Goal: Task Accomplishment & Management: Use online tool/utility

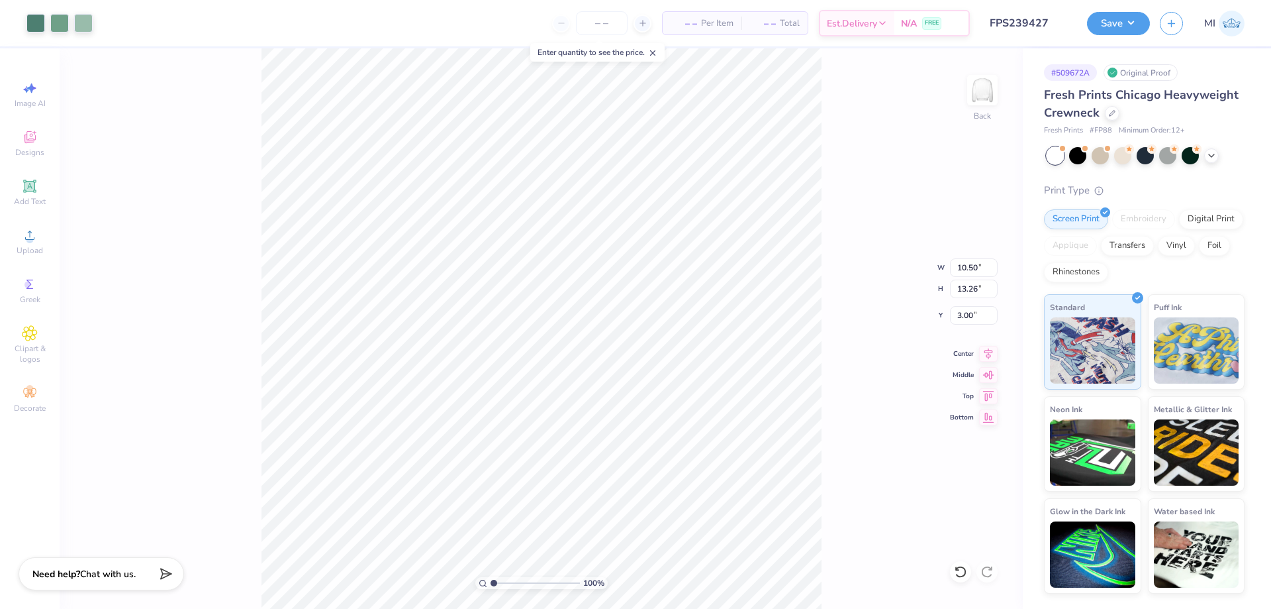
click at [1097, 23] on button "Save" at bounding box center [1118, 23] width 63 height 23
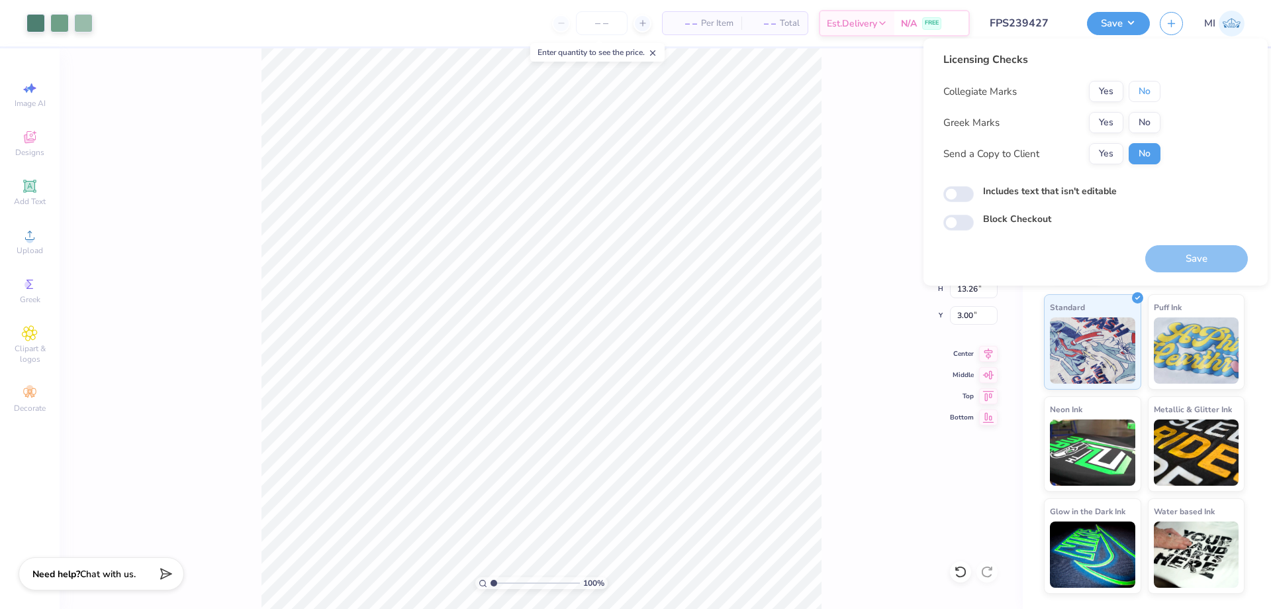
drag, startPoint x: 1136, startPoint y: 86, endPoint x: 1102, endPoint y: 111, distance: 42.1
click at [1135, 86] on button "No" at bounding box center [1145, 91] width 32 height 21
click at [1101, 113] on button "Yes" at bounding box center [1106, 122] width 34 height 21
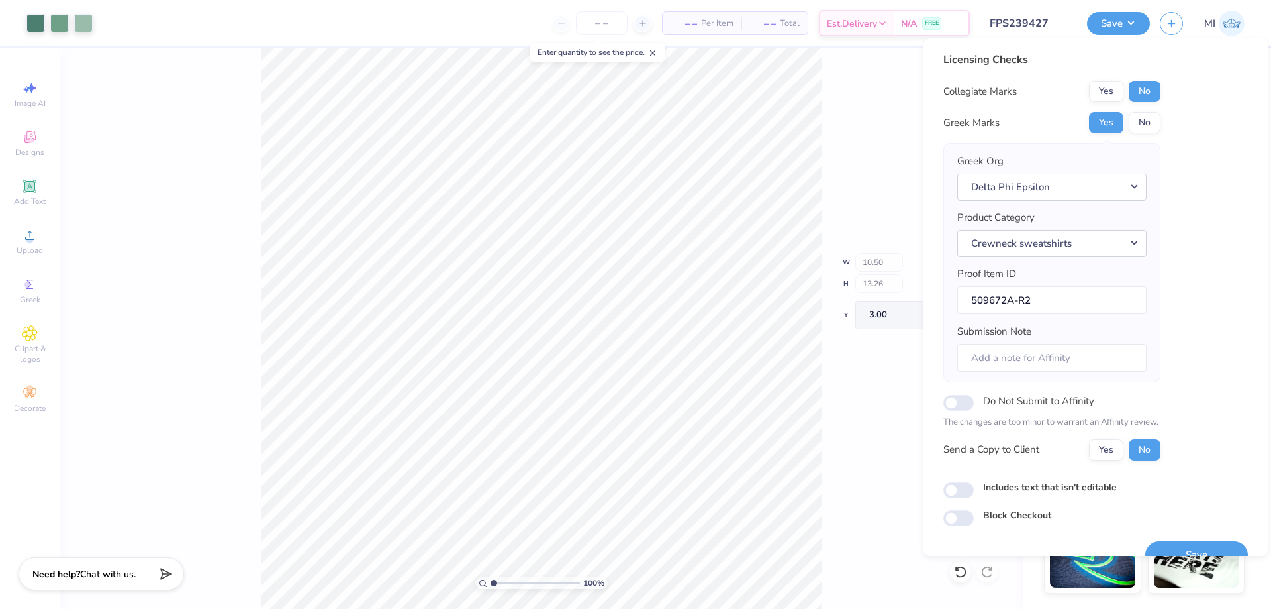
click at [503, 577] on div "100 %" at bounding box center [542, 328] width 560 height 560
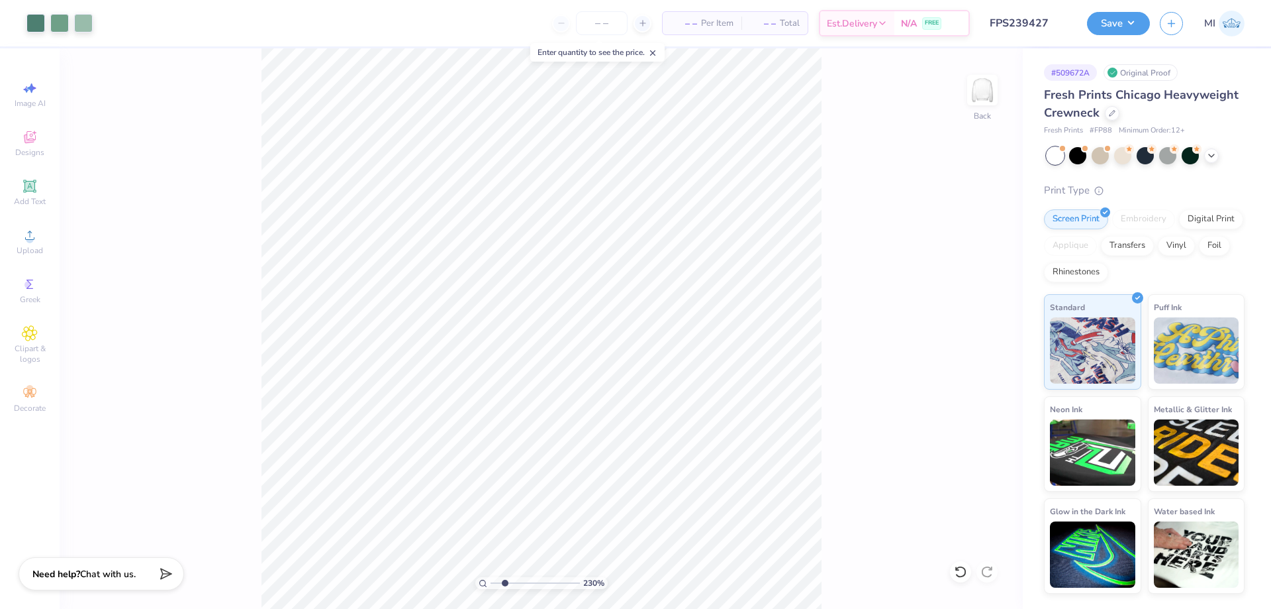
drag, startPoint x: 503, startPoint y: 578, endPoint x: 505, endPoint y: 565, distance: 13.4
click at [505, 577] on input "range" at bounding box center [535, 583] width 89 height 12
type input "2.23"
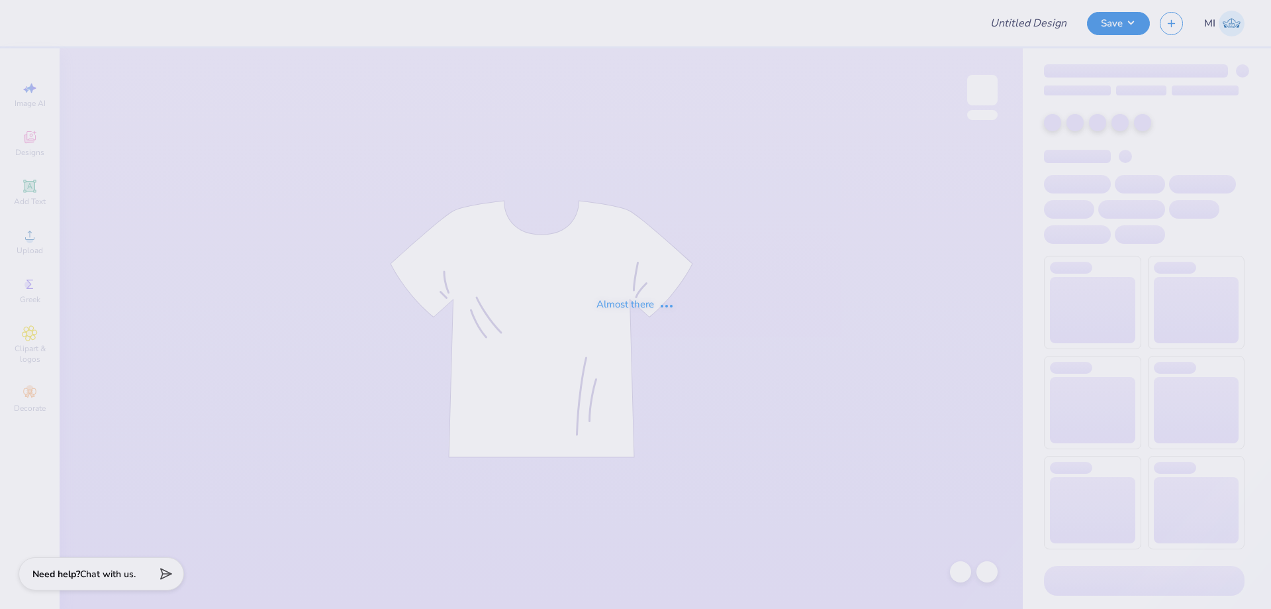
type input "FPS239675"
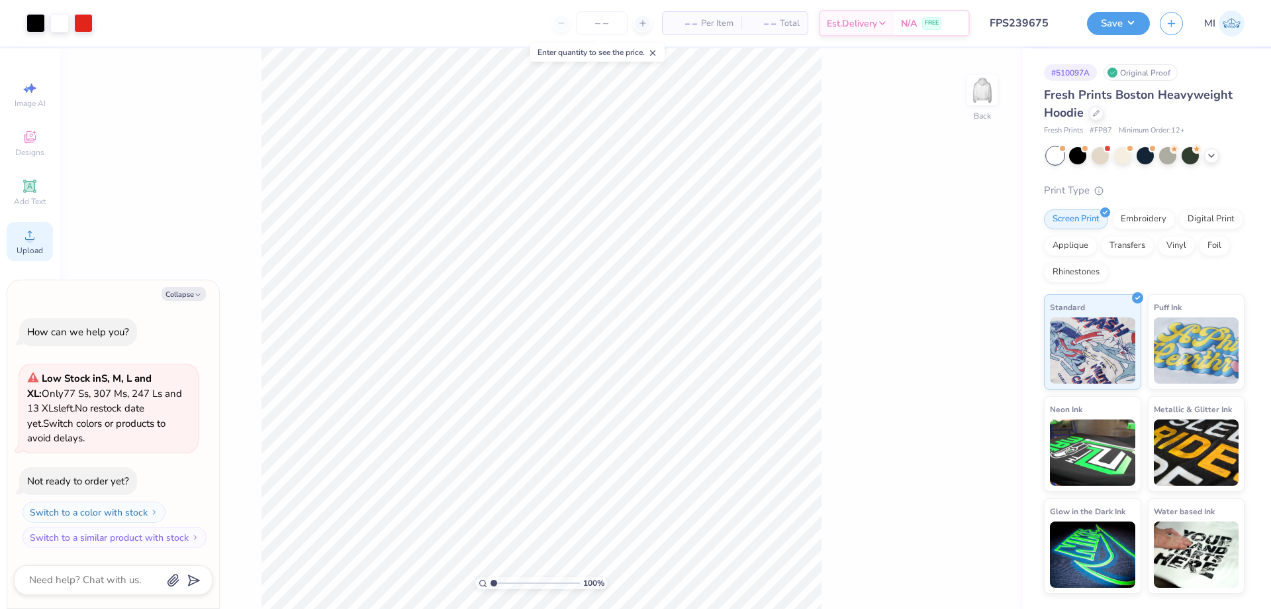
click at [37, 239] on icon at bounding box center [30, 235] width 16 height 16
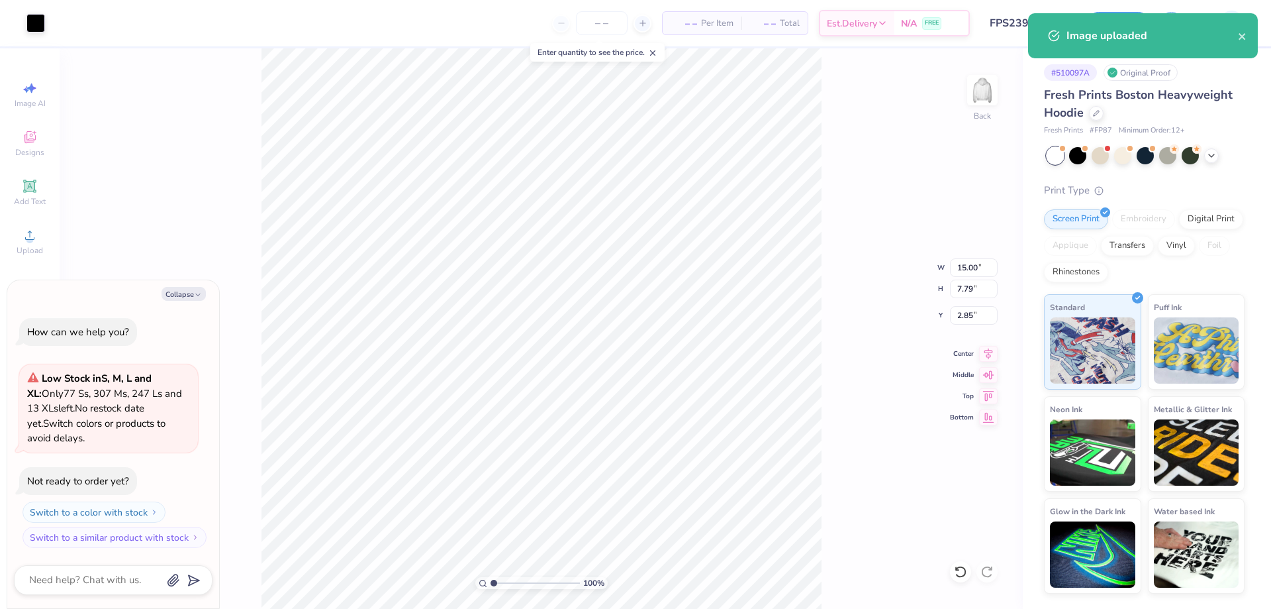
type textarea "x"
type input "4.15"
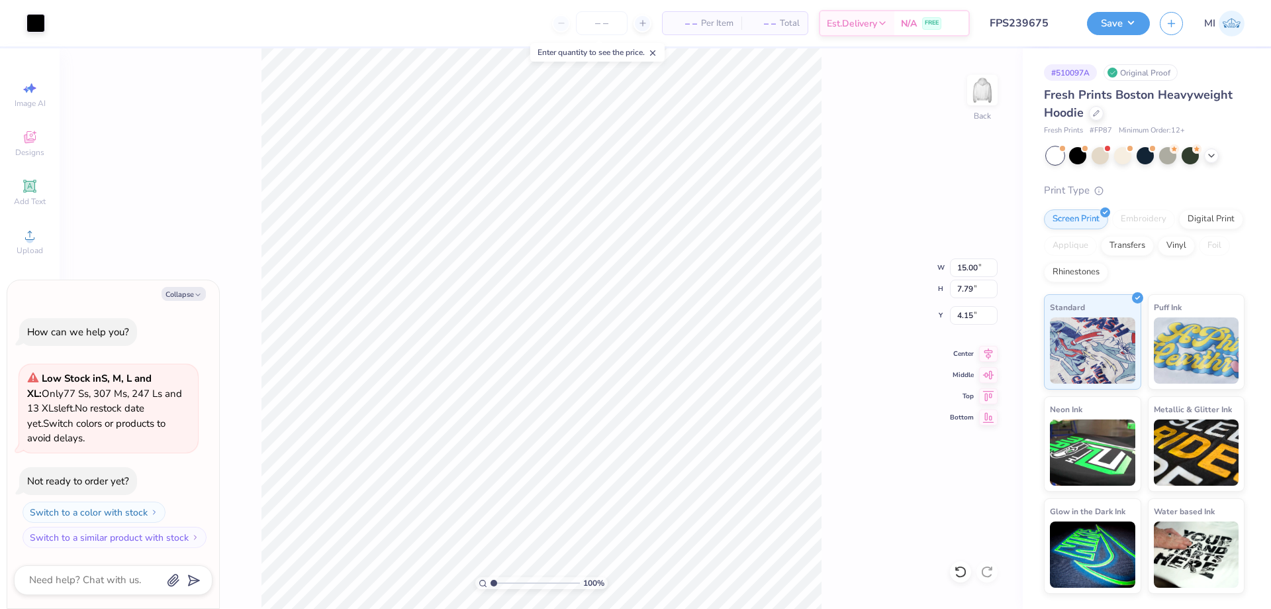
type textarea "x"
type input "5.00"
type input "2.29"
type input "3.00"
type textarea "x"
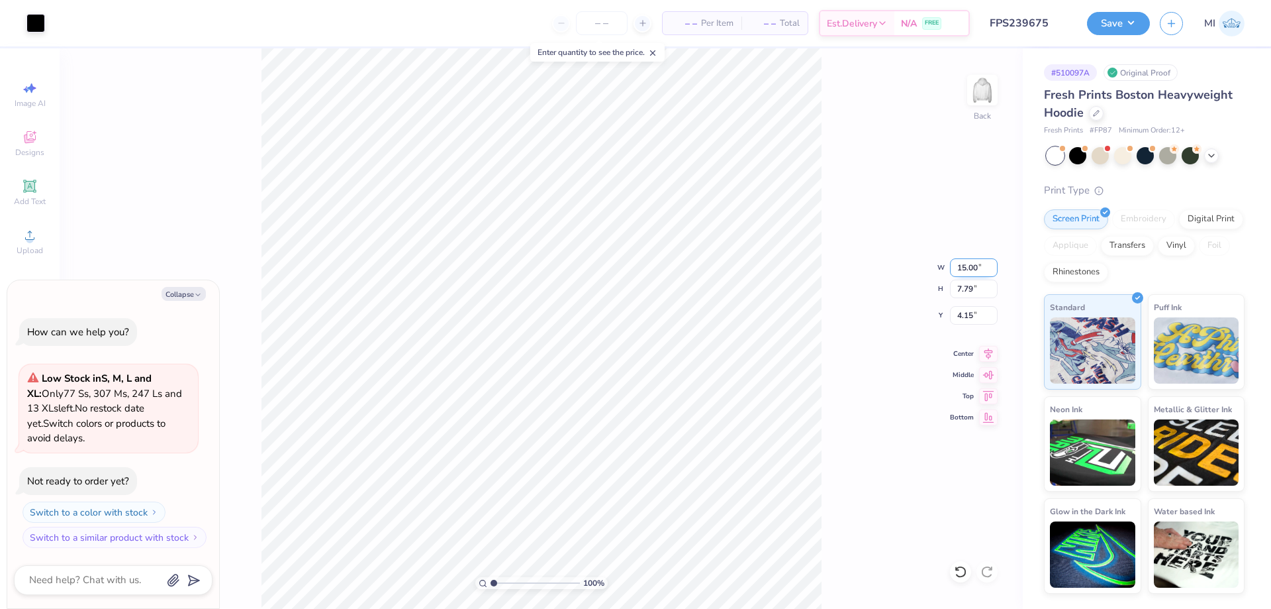
click at [963, 269] on input "15.00" at bounding box center [974, 267] width 48 height 19
click at [963, 268] on input "15.00" at bounding box center [974, 267] width 48 height 19
type input "5"
type textarea "x"
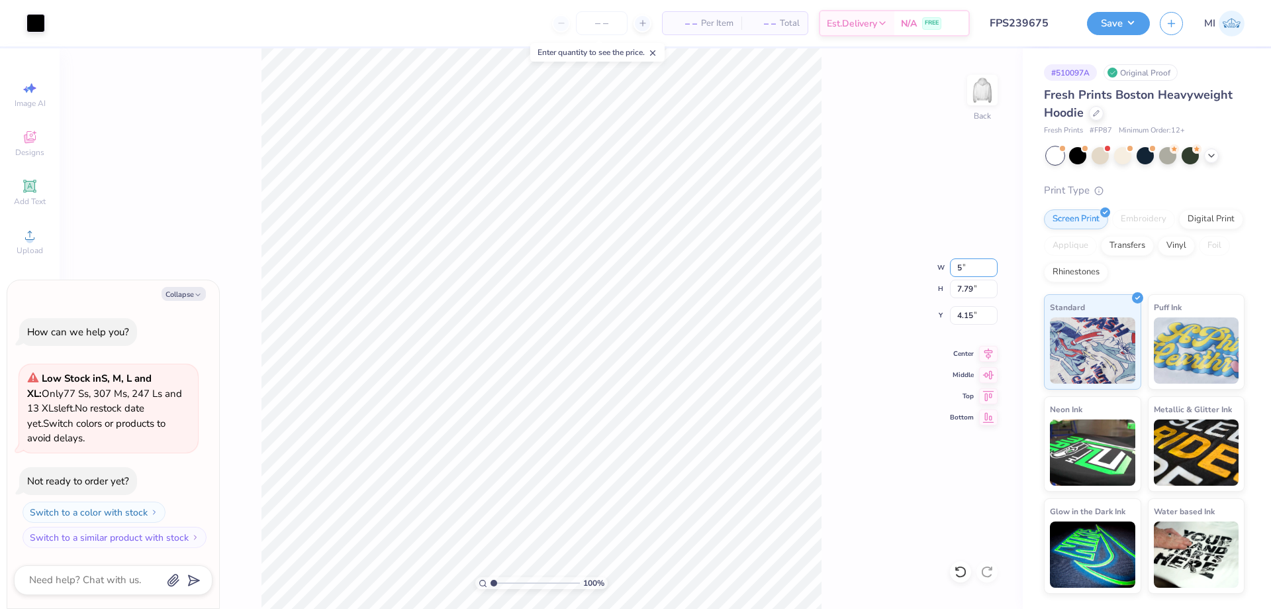
type input "5.00"
type input "2.60"
type input "6.74"
type textarea "x"
type input "3.00"
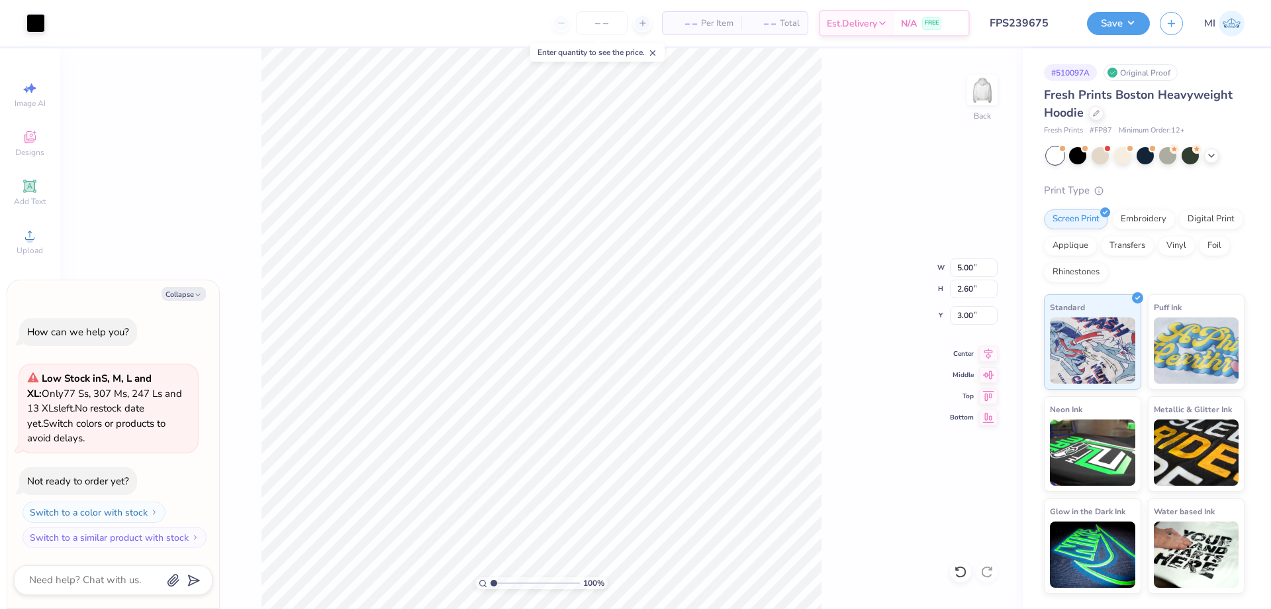
type textarea "x"
type input "3.41"
type textarea "x"
type input "3.00"
type input "2.68"
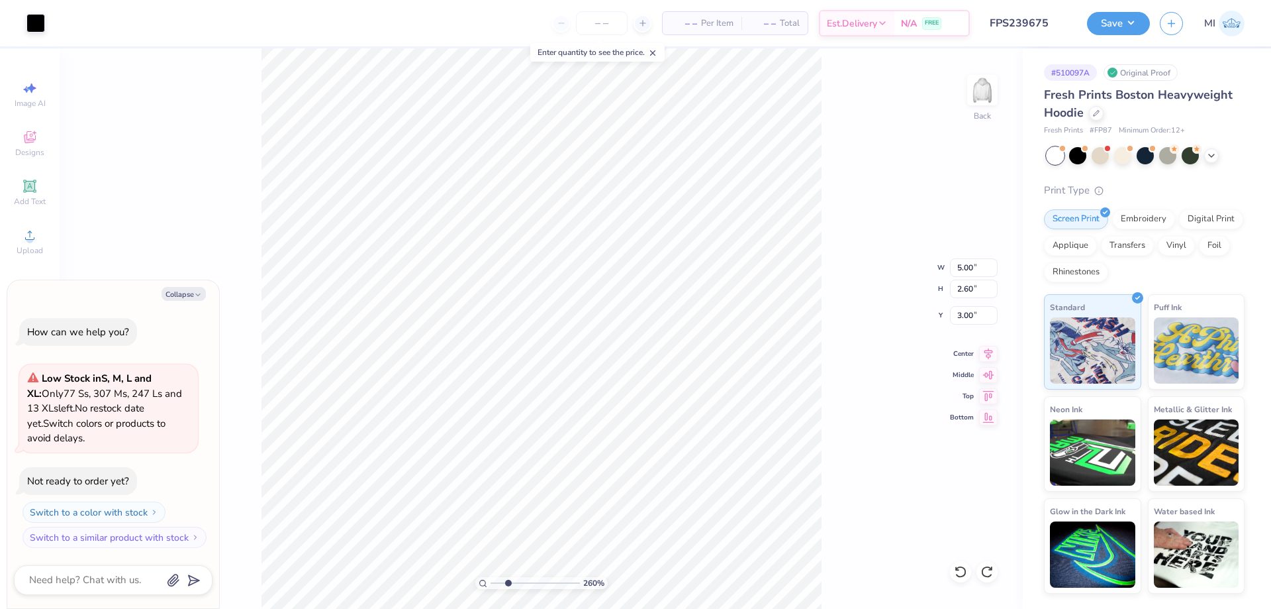
click at [509, 578] on input "range" at bounding box center [535, 583] width 89 height 12
type textarea "x"
type input "3.56"
type textarea "x"
type input "3.00"
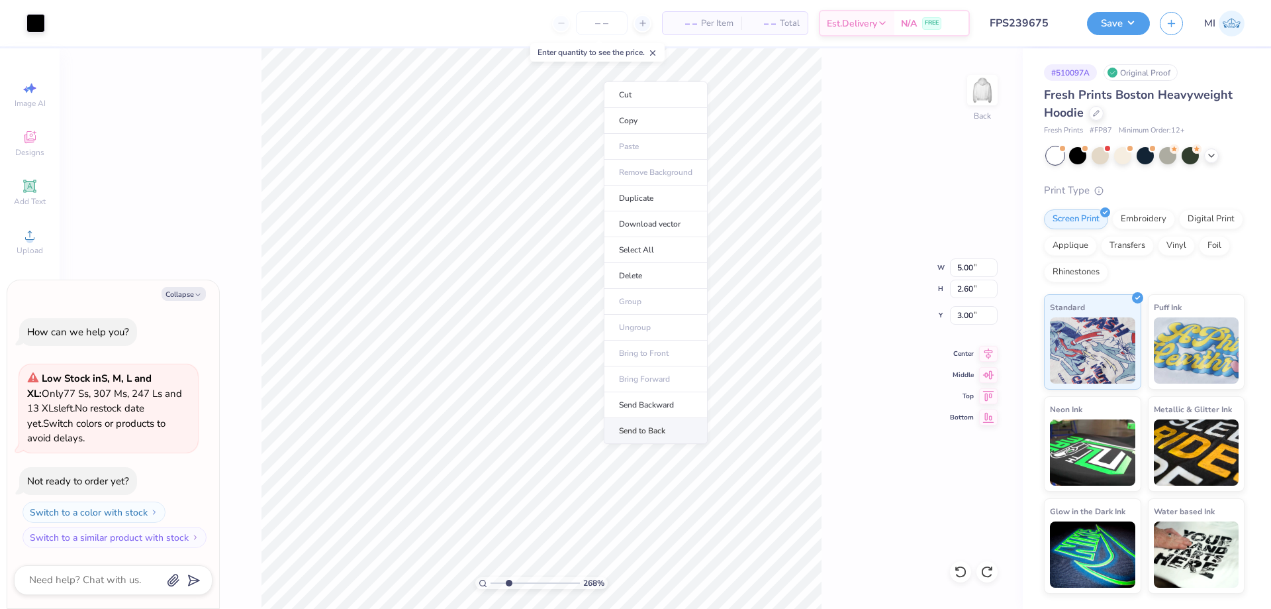
click at [654, 430] on li "Send to Back" at bounding box center [656, 431] width 104 height 26
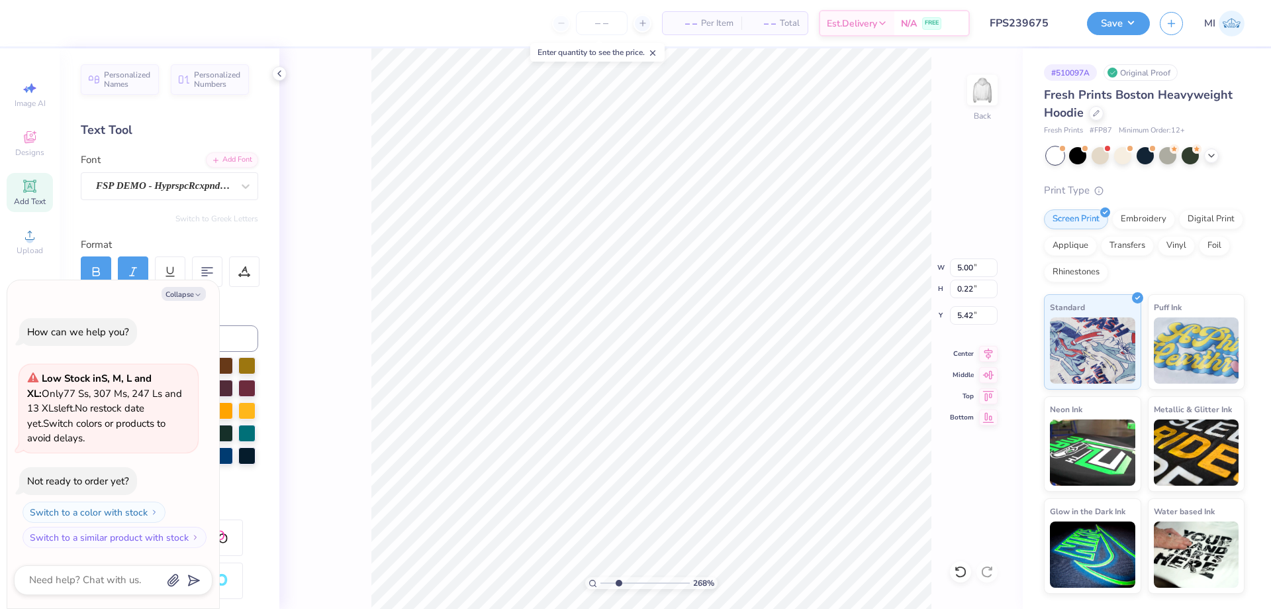
type textarea "x"
type input "6.12"
click at [185, 295] on button "Collapse" at bounding box center [184, 294] width 44 height 14
type textarea "x"
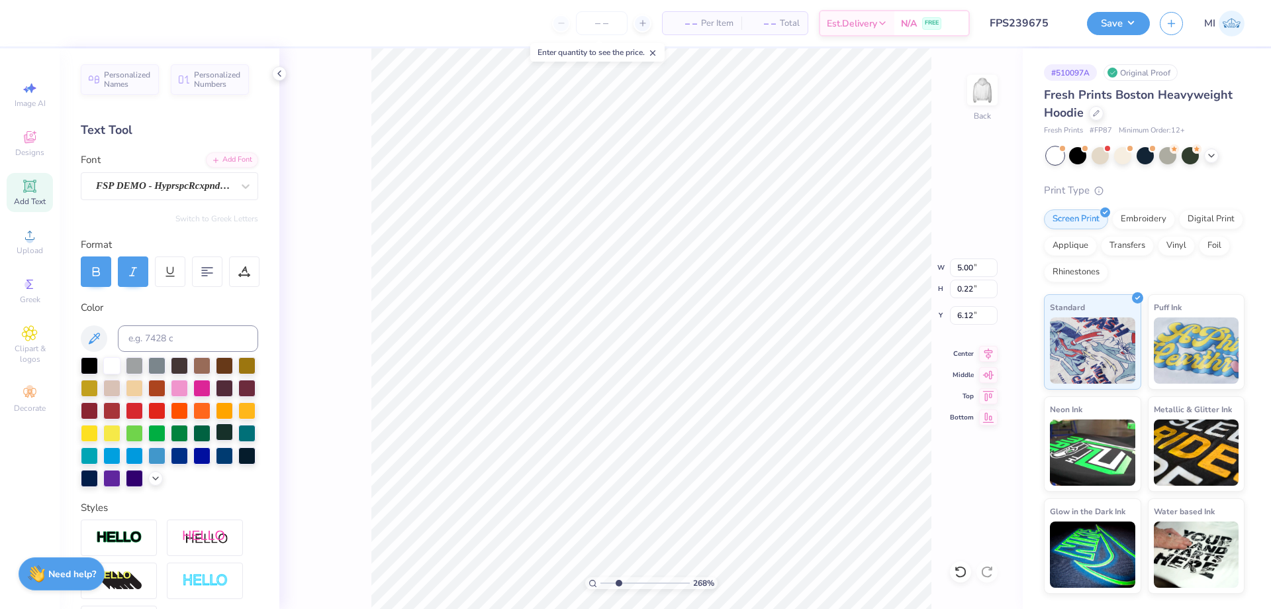
scroll to position [164, 0]
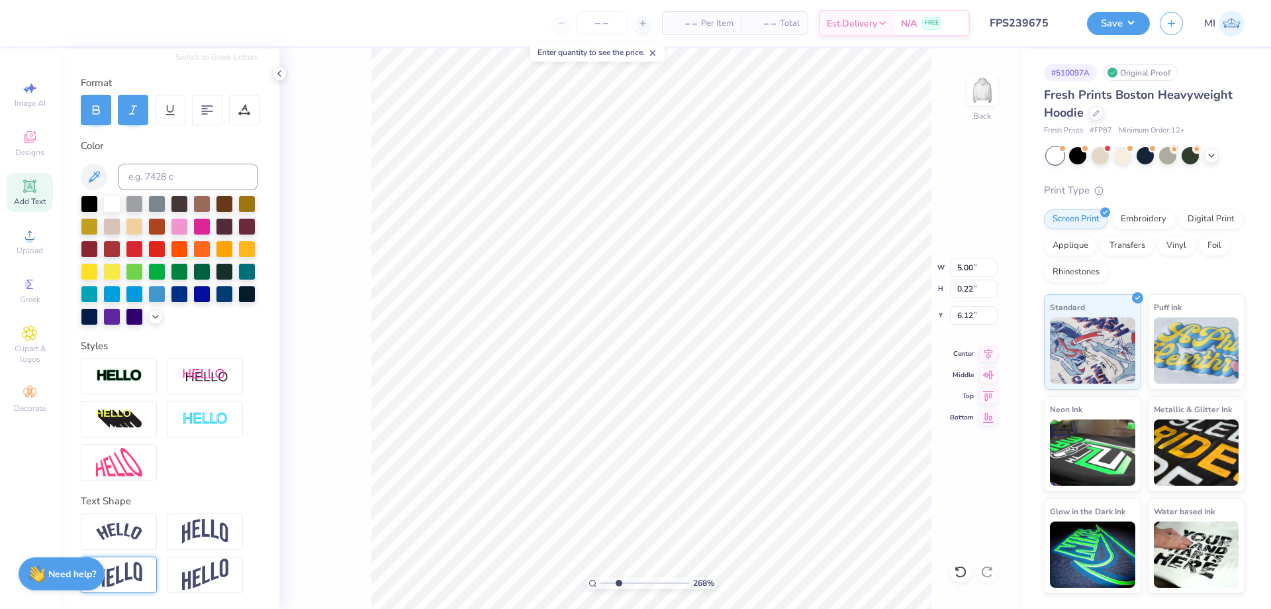
click at [130, 577] on img at bounding box center [119, 575] width 46 height 26
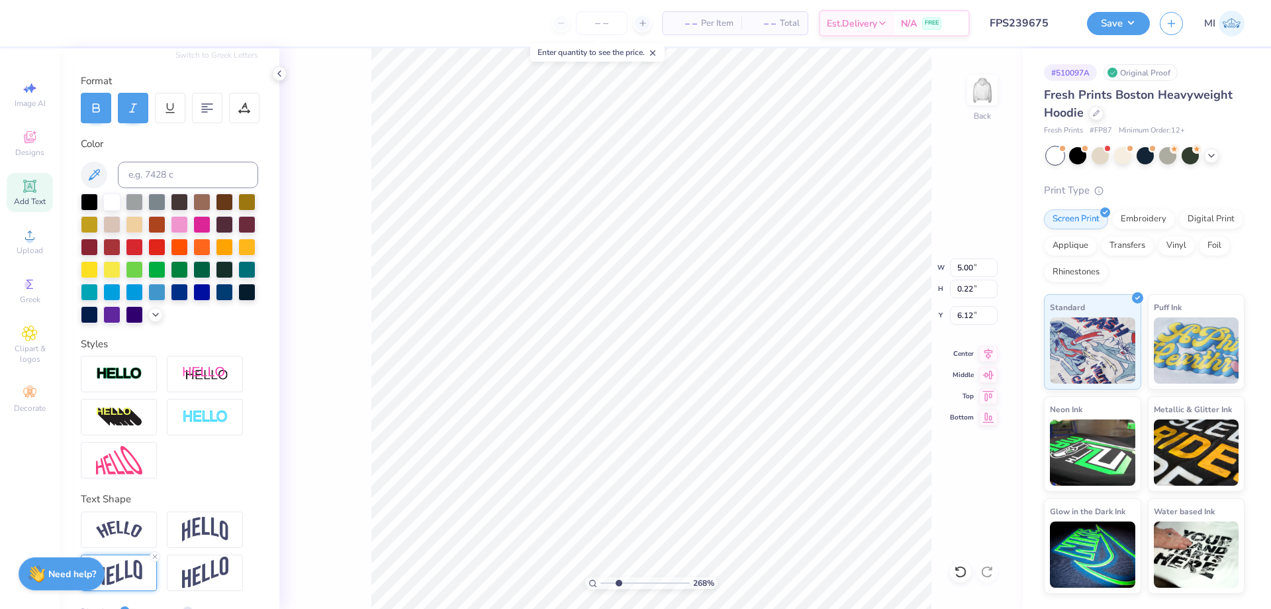
type input "0.33"
type input "6.06"
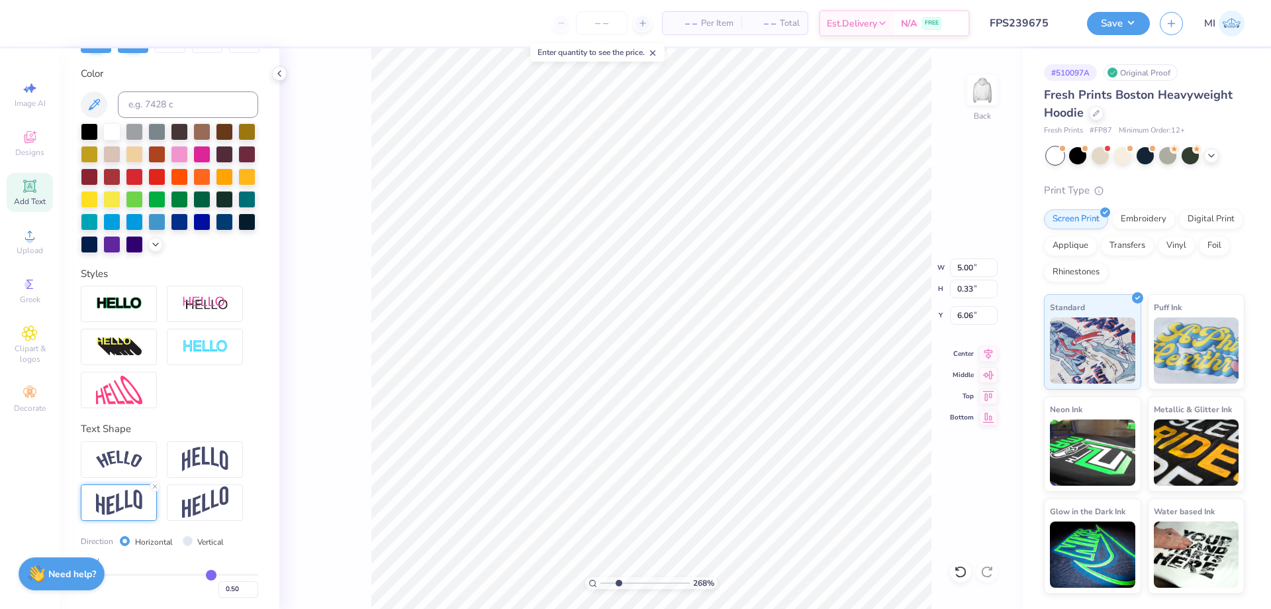
scroll to position [240, 0]
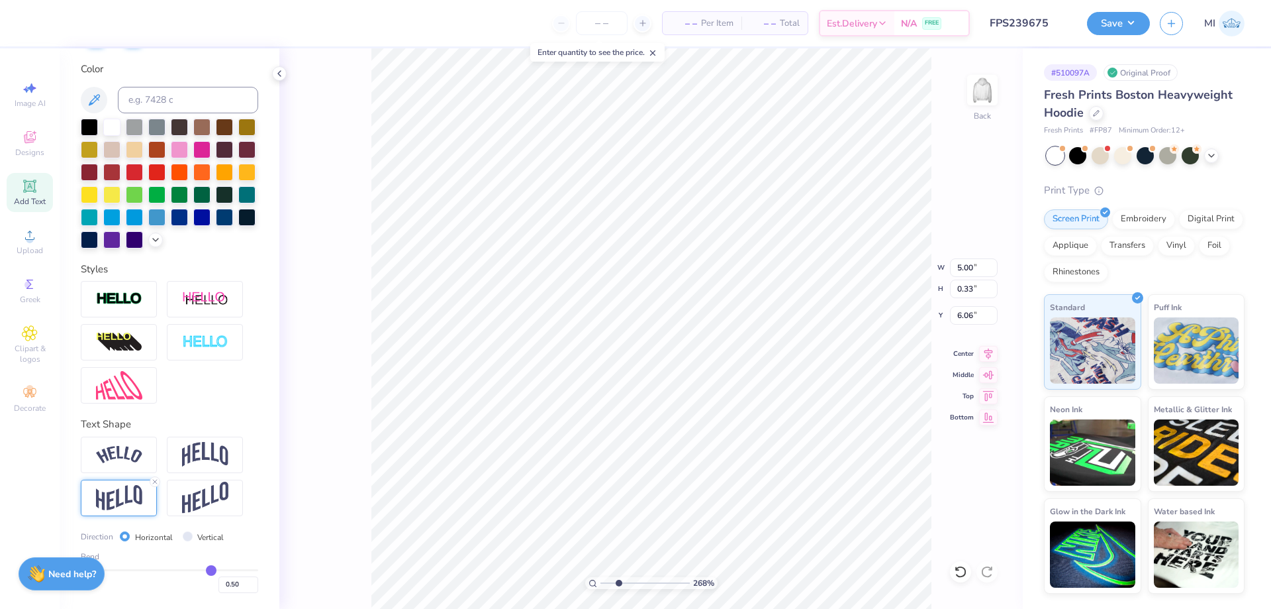
type input "0.68"
type input "0.69"
type input "0.7"
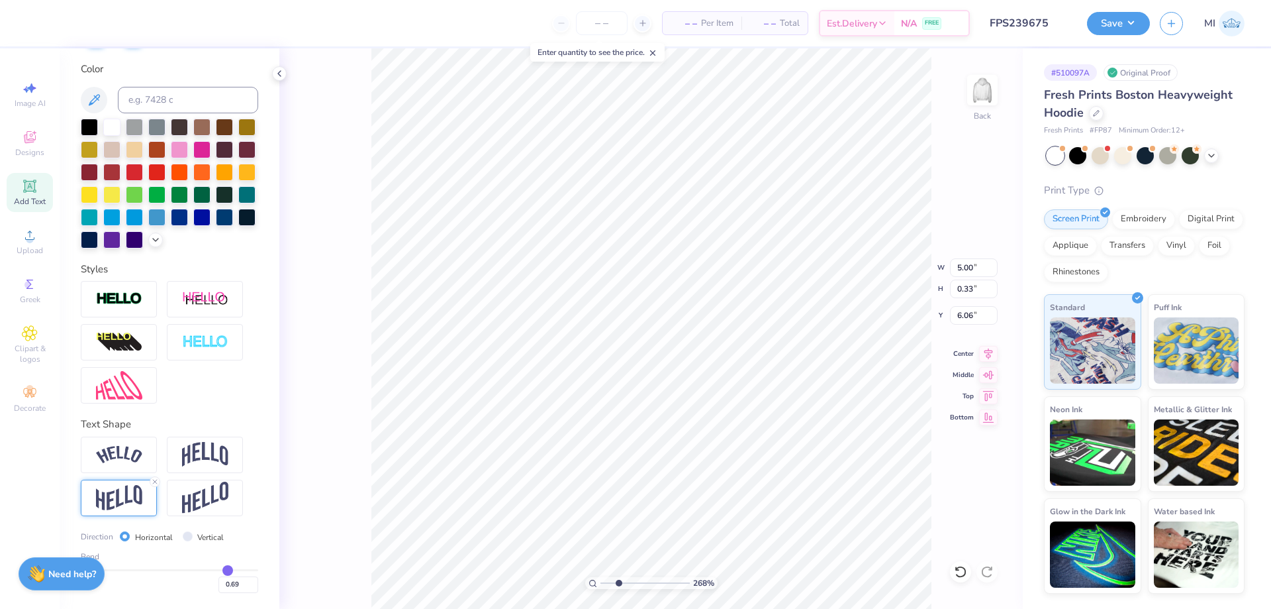
type input "0.70"
type input "0.71"
type input "0.72"
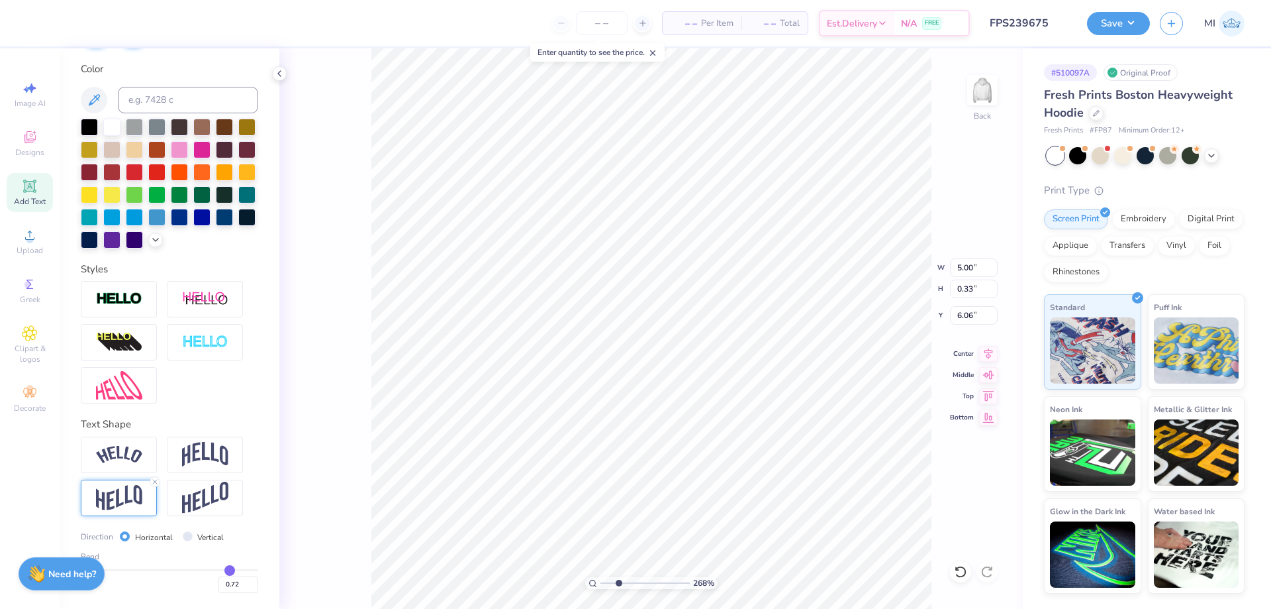
type input "0.73"
type input "0.74"
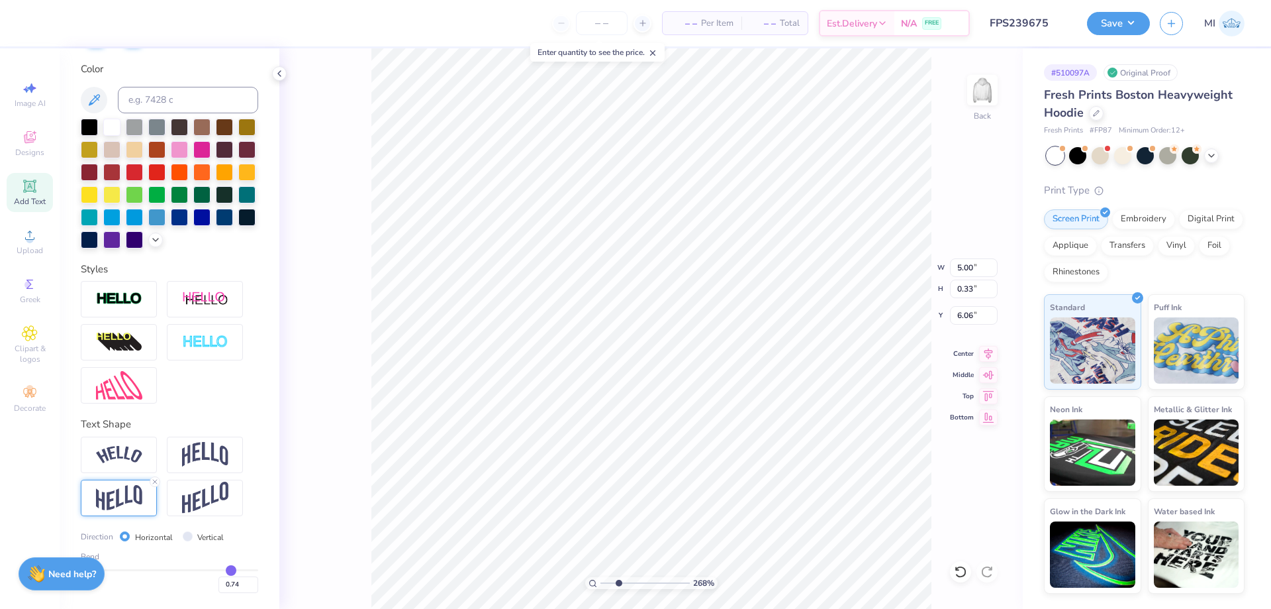
click at [233, 569] on input "range" at bounding box center [169, 570] width 177 height 2
type input "0.38"
type input "6.04"
type input "0.91"
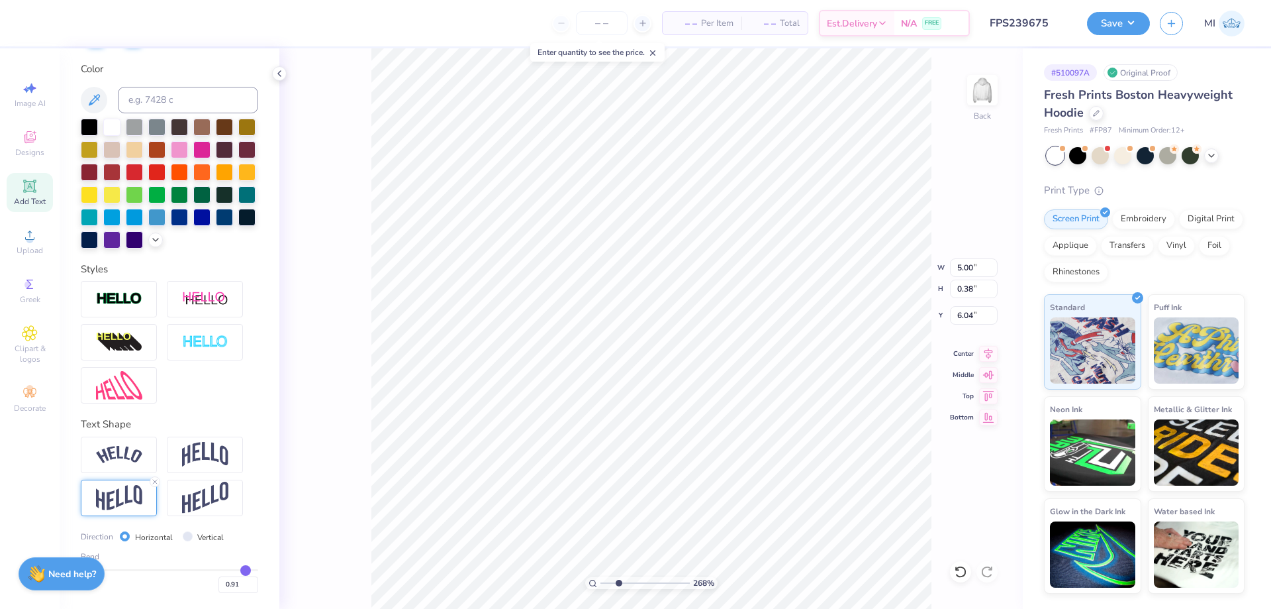
type input "0.91"
click at [247, 569] on input "range" at bounding box center [169, 570] width 177 height 2
type input "0.42"
type input "6.02"
drag, startPoint x: 252, startPoint y: 568, endPoint x: 259, endPoint y: 567, distance: 7.4
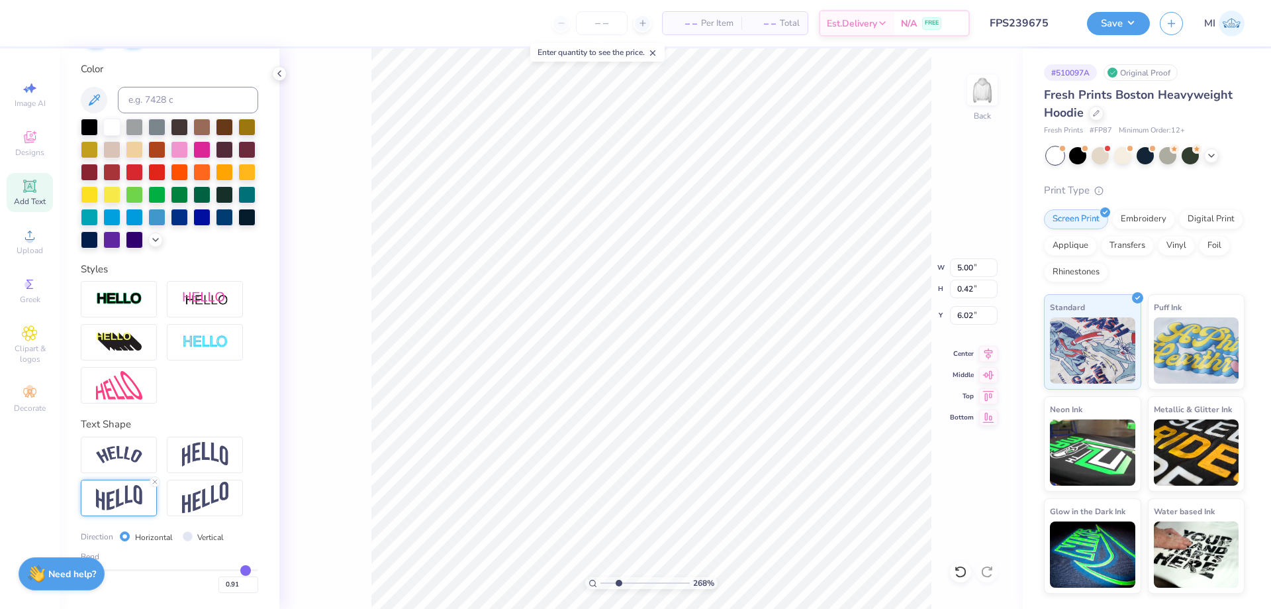
click at [259, 567] on div "Personalized Names Personalized Numbers Text Tool Add Font Font FSP DEMO - Hypr…" at bounding box center [170, 328] width 220 height 560
drag, startPoint x: 215, startPoint y: 583, endPoint x: 205, endPoint y: 581, distance: 10.1
click at [219, 582] on input "0.91" at bounding box center [239, 584] width 40 height 17
type input "1"
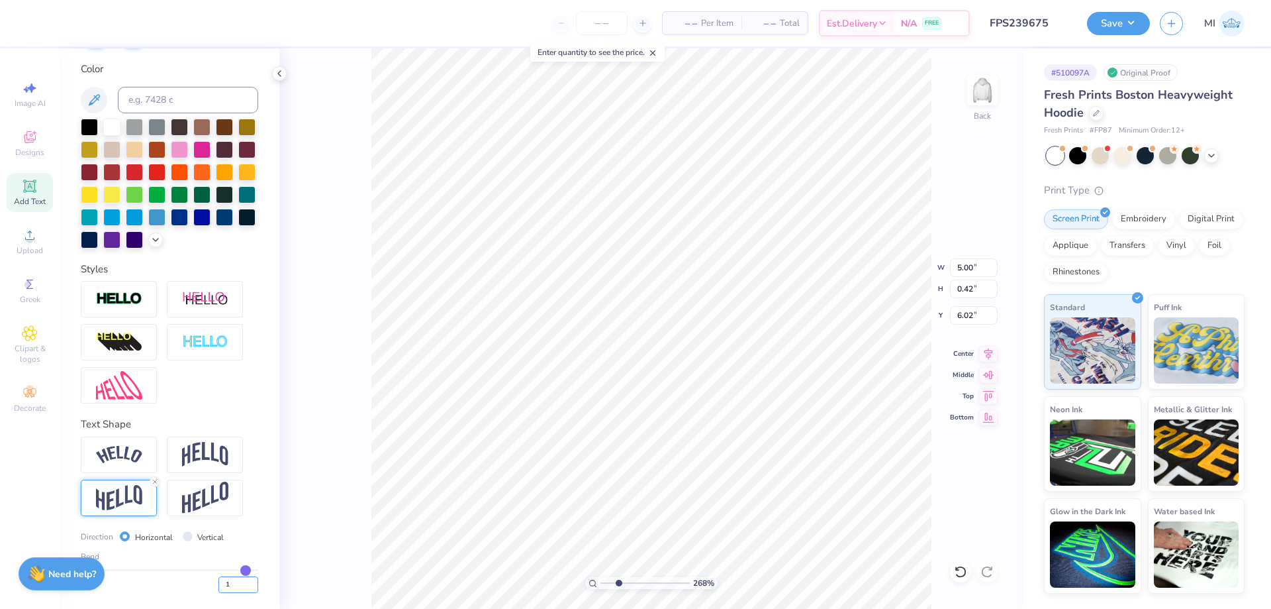
type input "1.00"
type input "0.44"
type input "6.01"
click at [215, 497] on img at bounding box center [205, 497] width 46 height 32
type input "0.66"
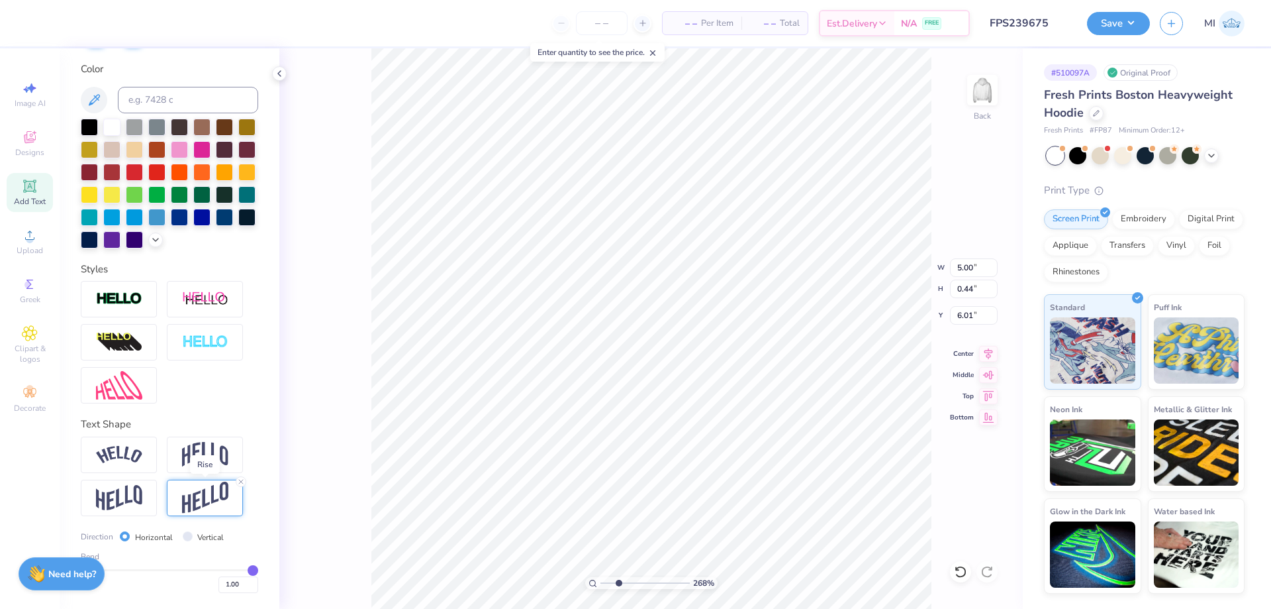
type input "5.90"
click at [148, 494] on div at bounding box center [119, 497] width 76 height 36
type input "0.44"
type input "6.01"
type input "4.28"
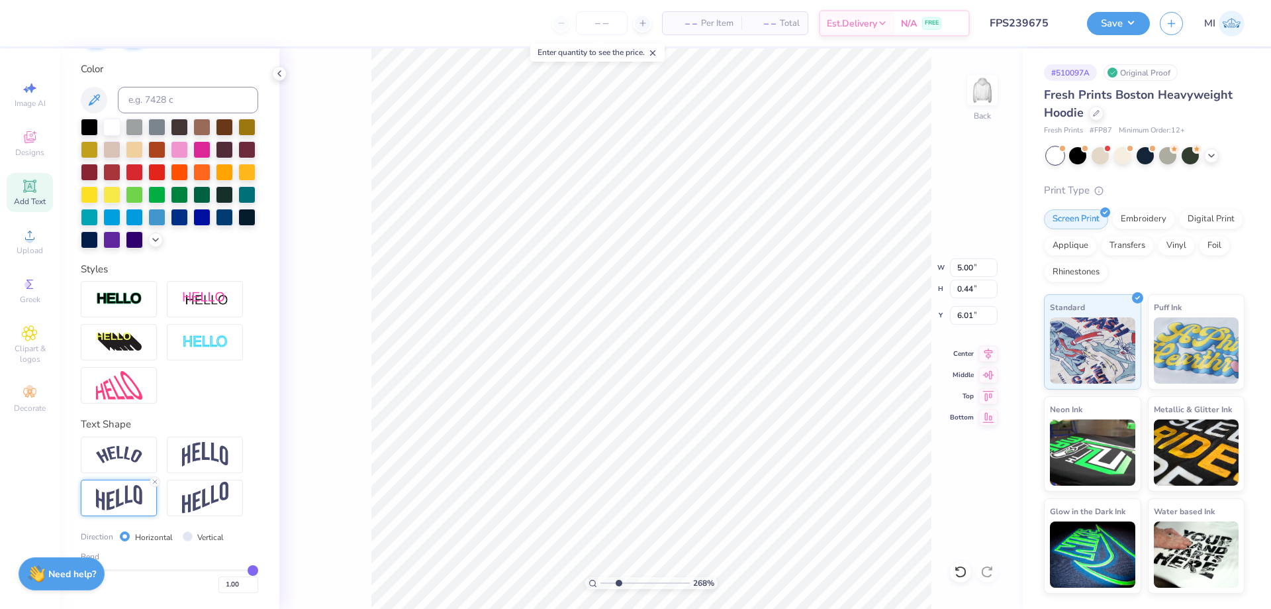
type input "0.38"
type input "6.07"
type input "4.25"
type input "0.58"
type input "5.43"
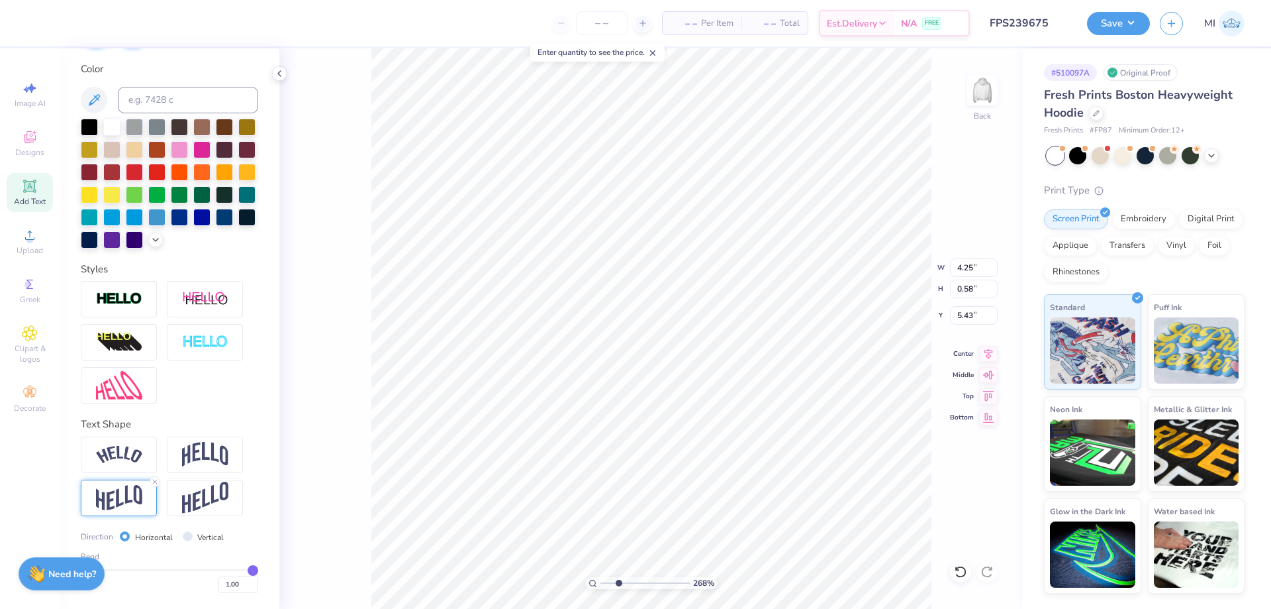
type input "4.23"
type input "0.70"
type input "5.37"
type input "0.98"
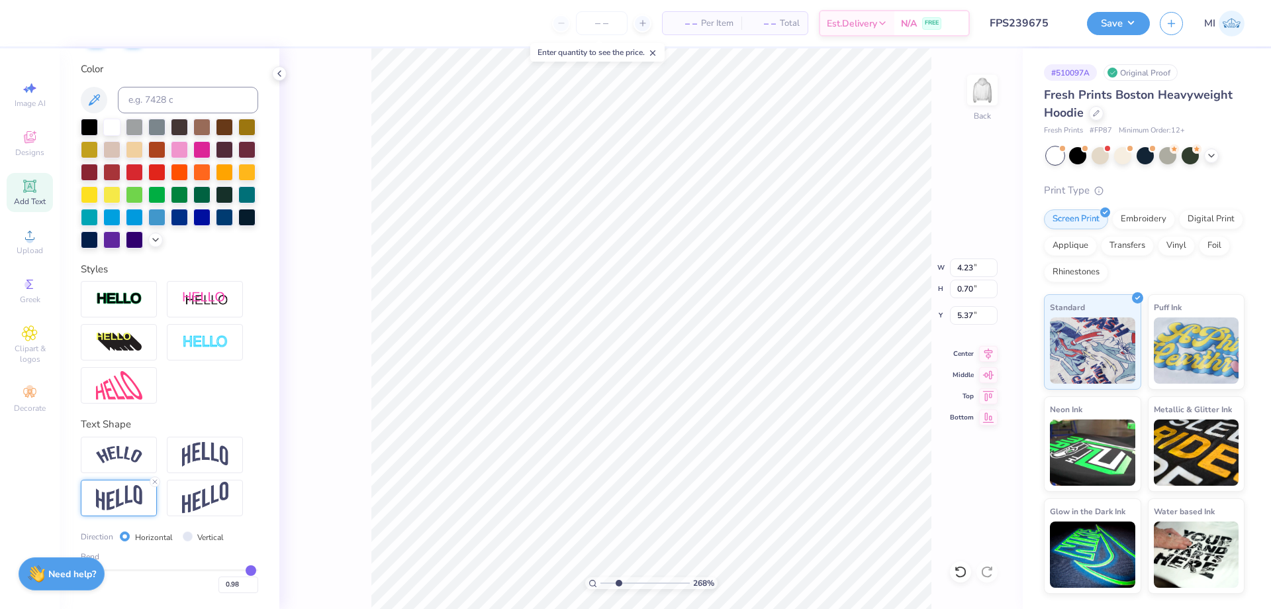
type input "0.99"
type input "1"
type input "1.00"
drag, startPoint x: 253, startPoint y: 572, endPoint x: 342, endPoint y: 556, distance: 90.3
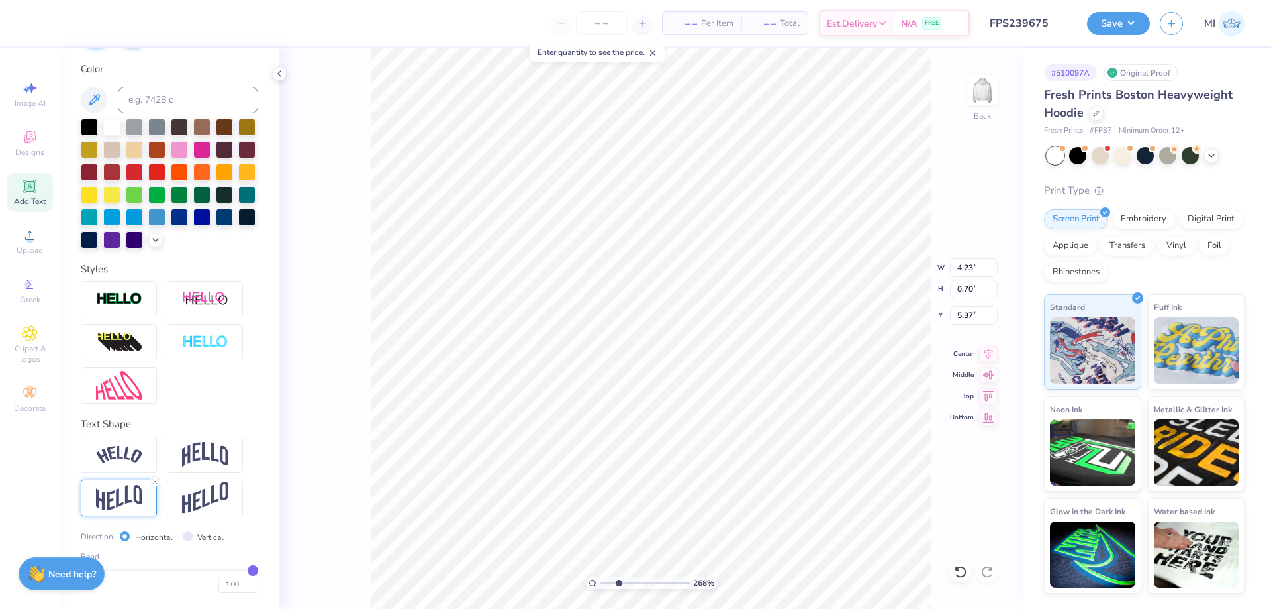
click at [258, 569] on input "range" at bounding box center [169, 570] width 177 height 2
type input "5.33"
type input "4.43"
type input "0.74"
type input "5.33"
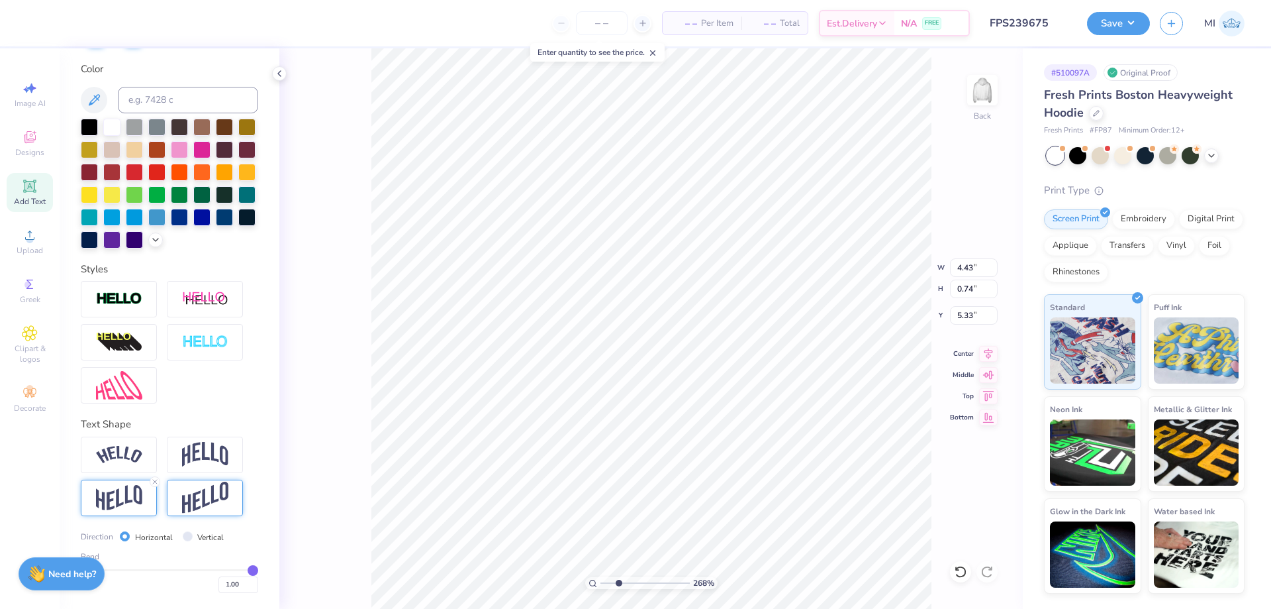
click at [221, 499] on img at bounding box center [205, 497] width 46 height 32
type input "4.38"
type input "1.12"
type input "5.14"
drag, startPoint x: 244, startPoint y: 567, endPoint x: 216, endPoint y: 567, distance: 28.5
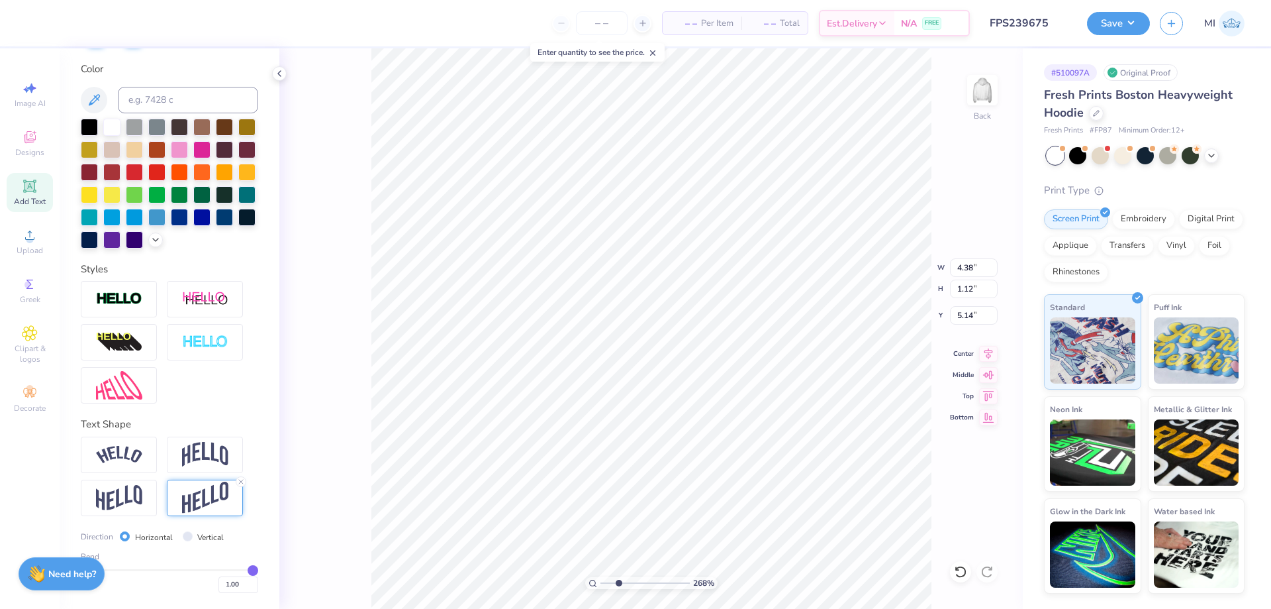
click at [216, 567] on div "Bend 1.00" at bounding box center [169, 571] width 177 height 42
type input "0.99"
type input "0.98"
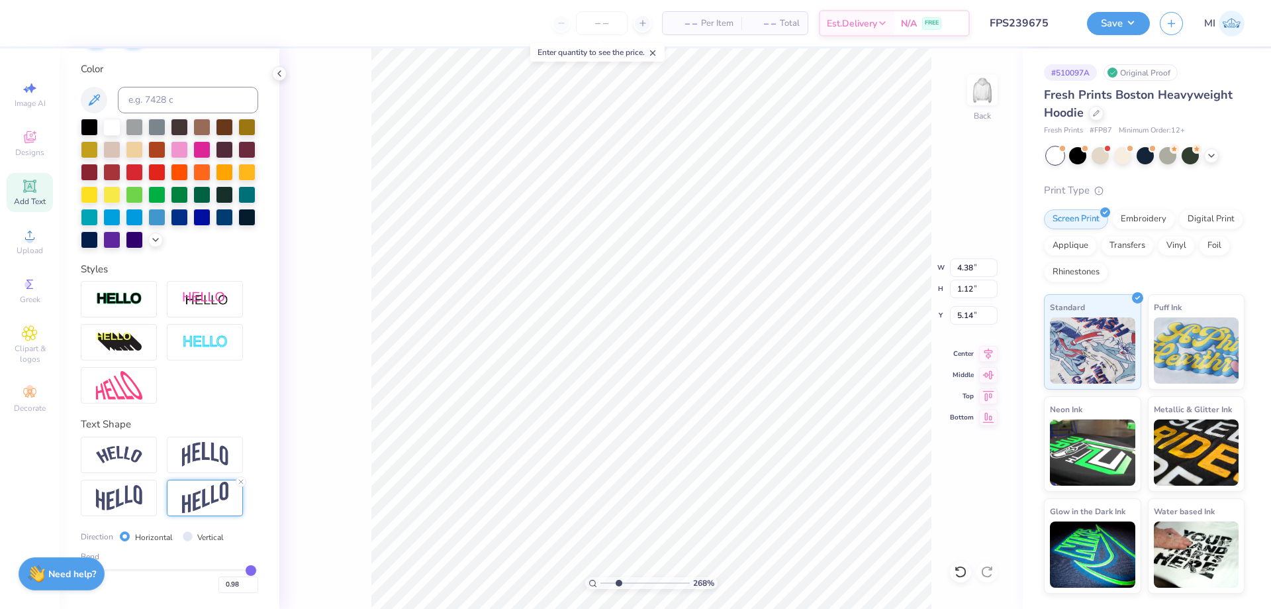
type input "0.97"
type input "0.96"
type input "0.95"
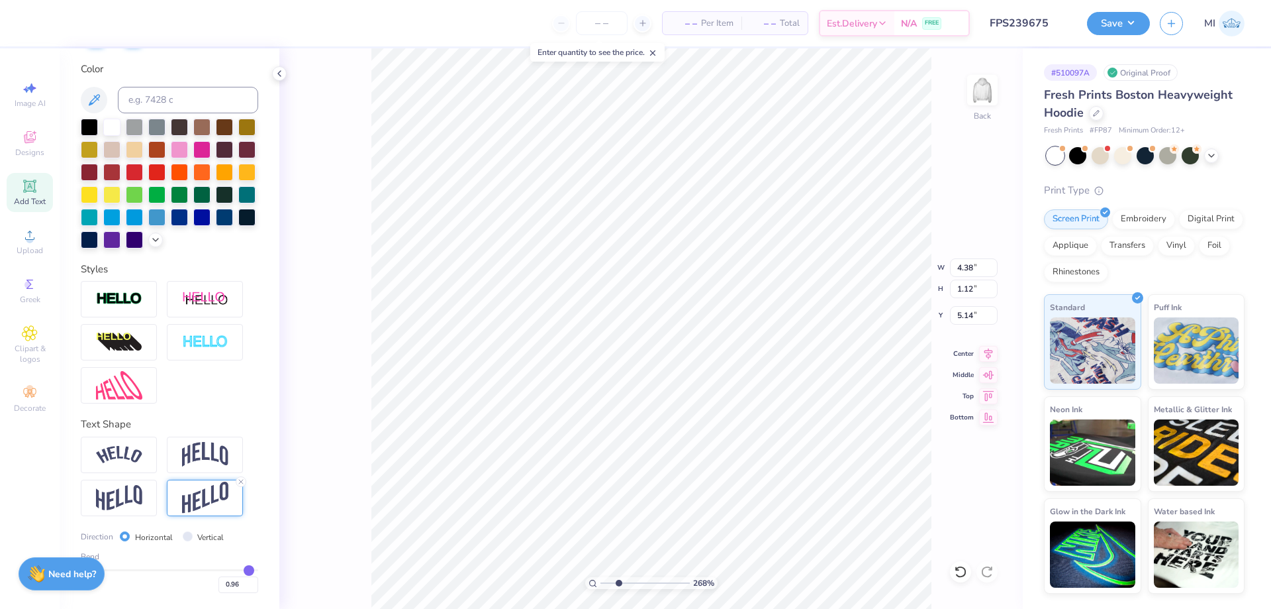
type input "0.95"
type input "0.94"
type input "0.93"
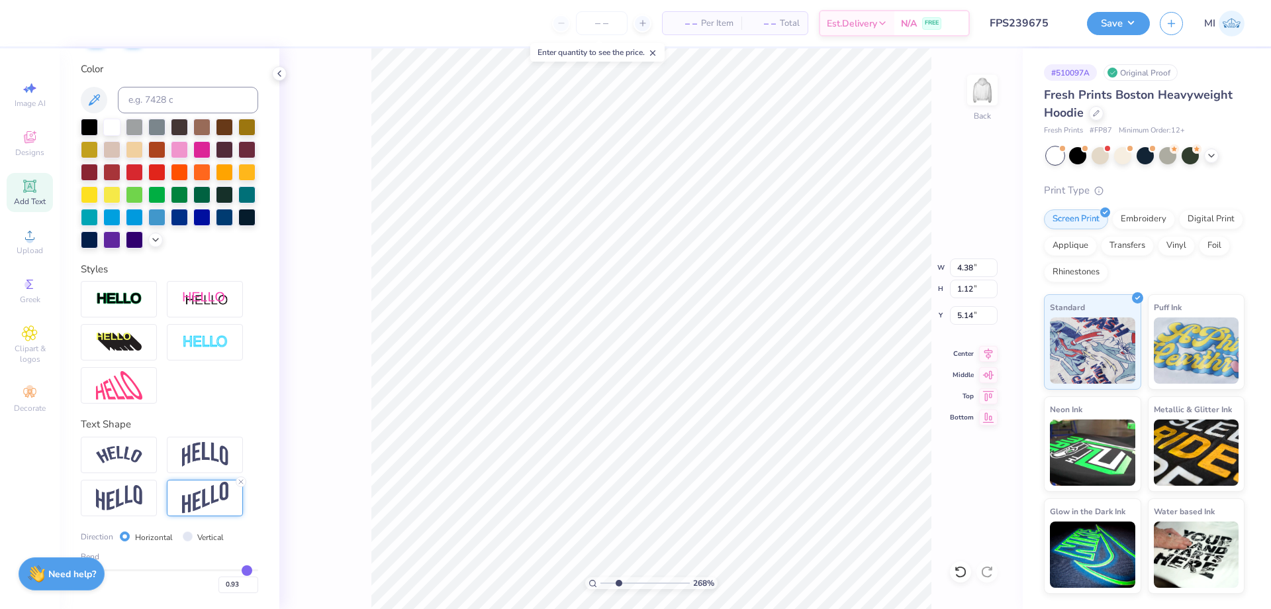
type input "0.92"
type input "0.91"
type input "0.9"
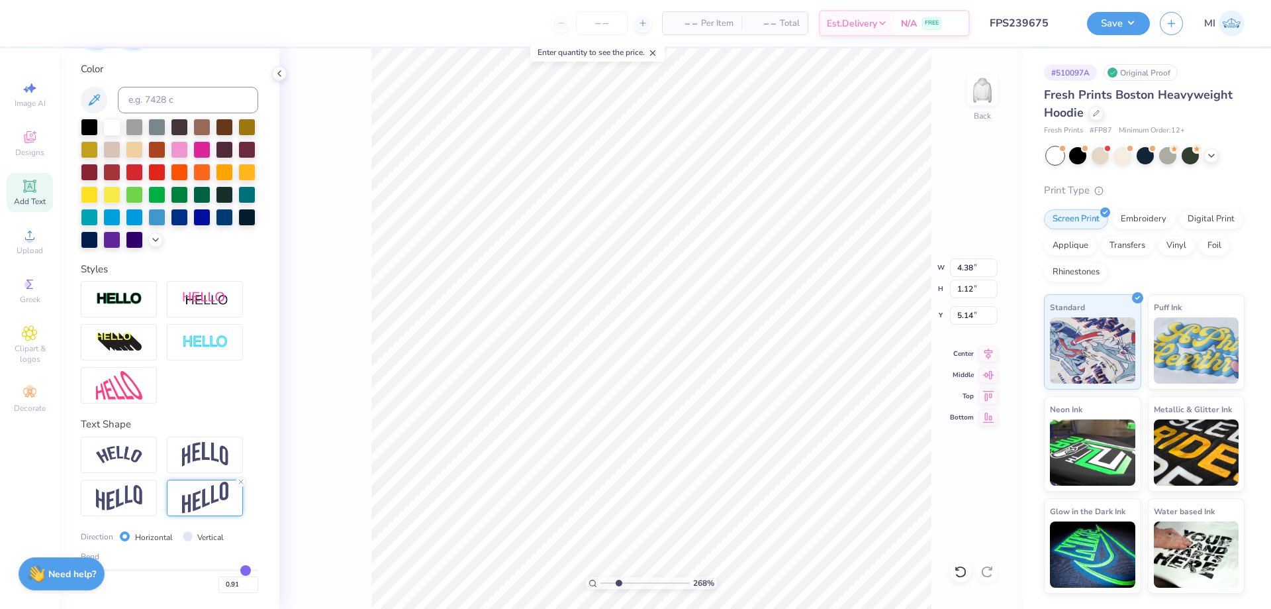
type input "0.90"
type input "0.89"
type input "0.88"
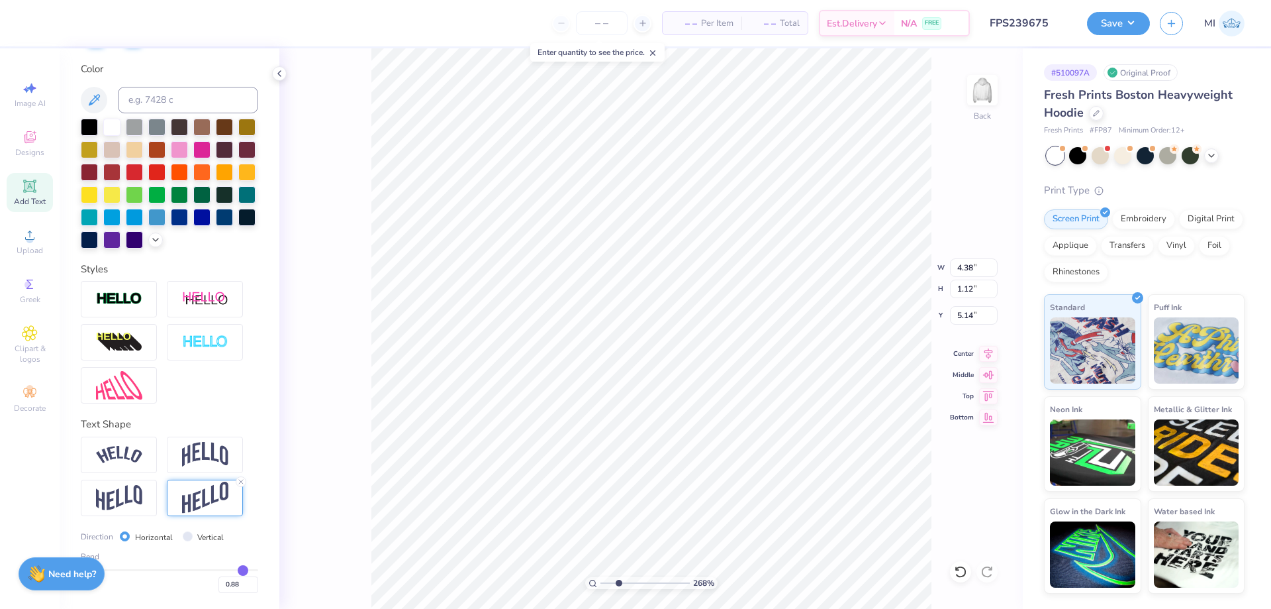
type input "0.87"
type input "0.86"
type input "0.85"
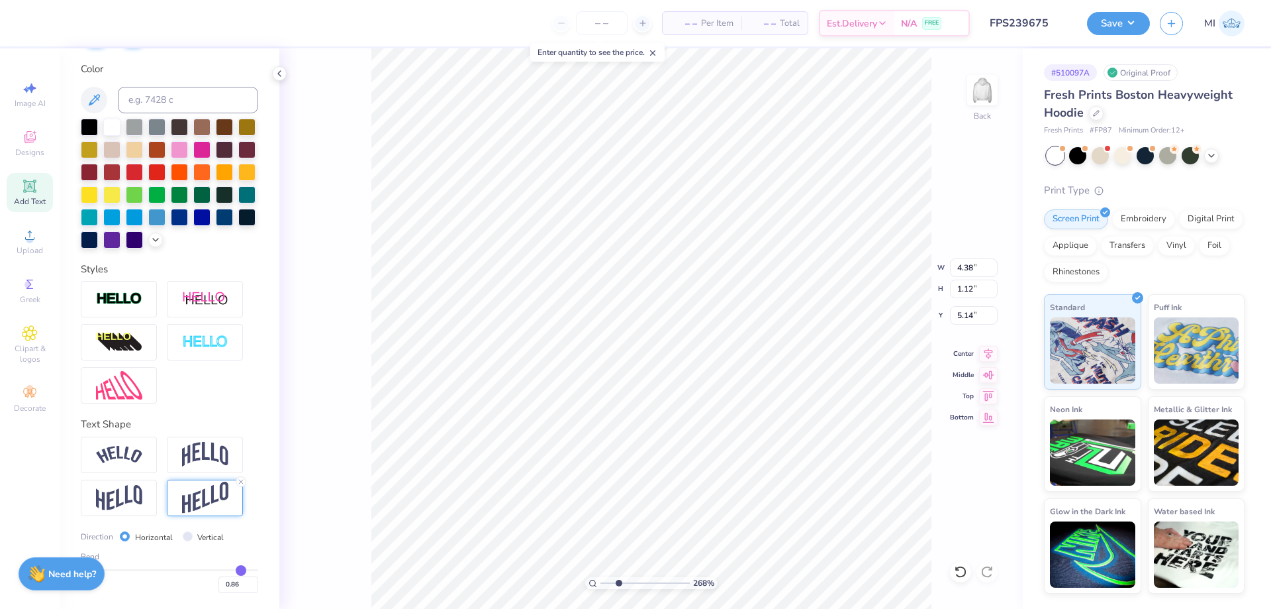
type input "0.85"
type input "0.83"
type input "0.82"
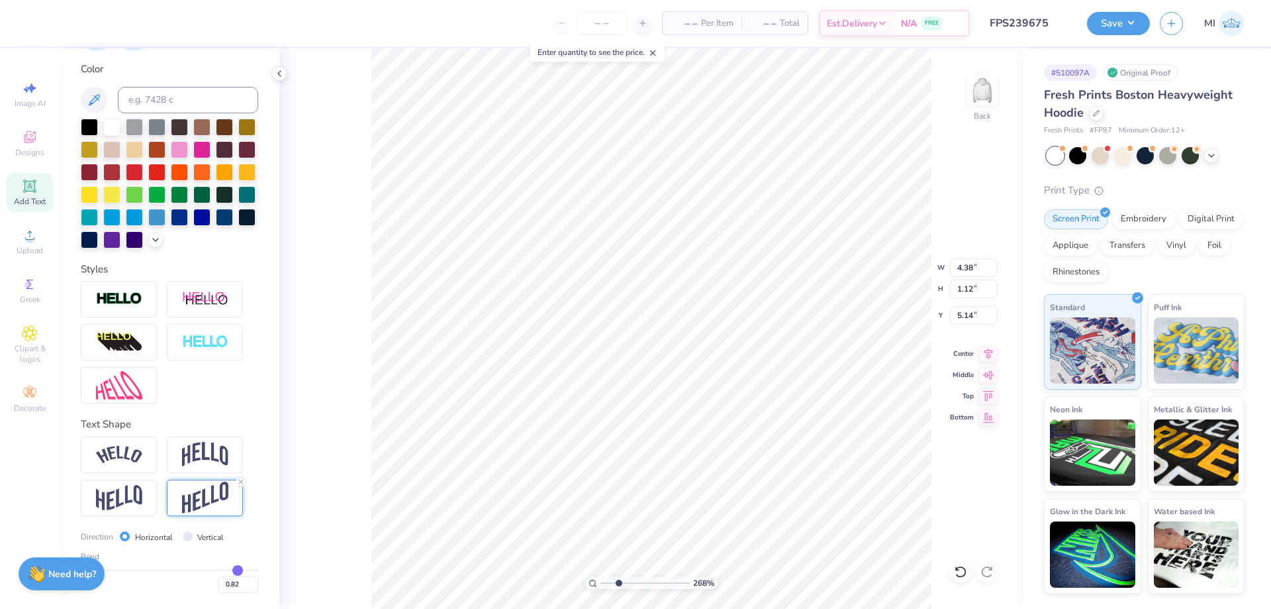
type input "0.81"
type input "0.8"
type input "0.80"
type input "0.79"
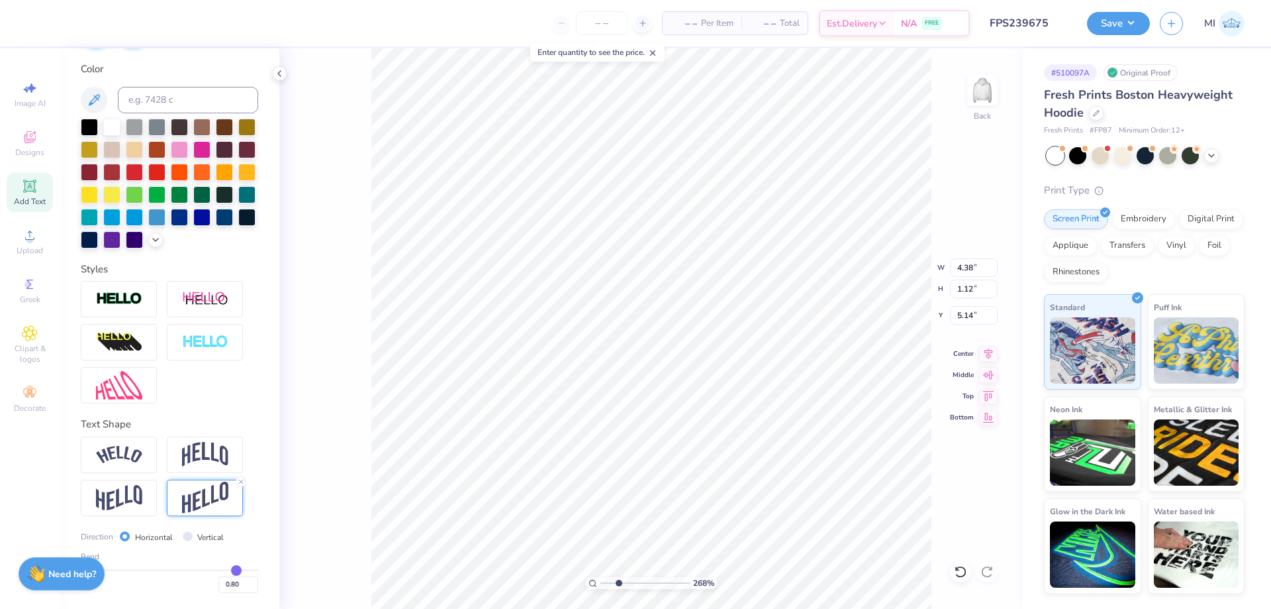
type input "0.79"
type input "0.78"
type input "0.77"
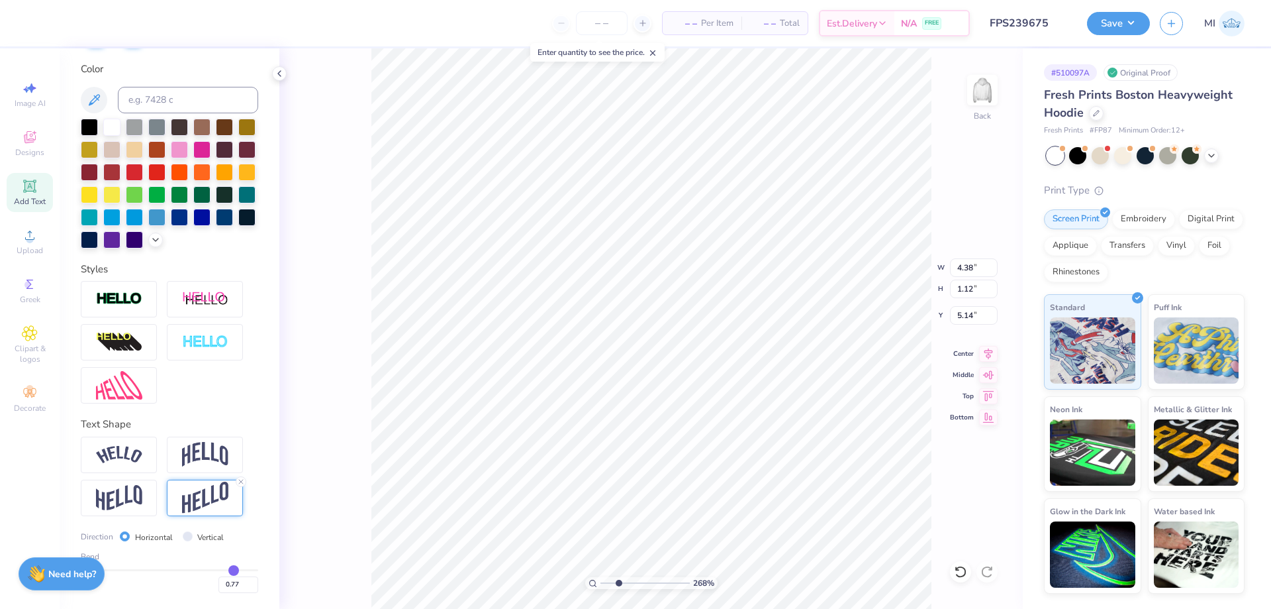
type input "0.76"
type input "0.75"
type input "0.74"
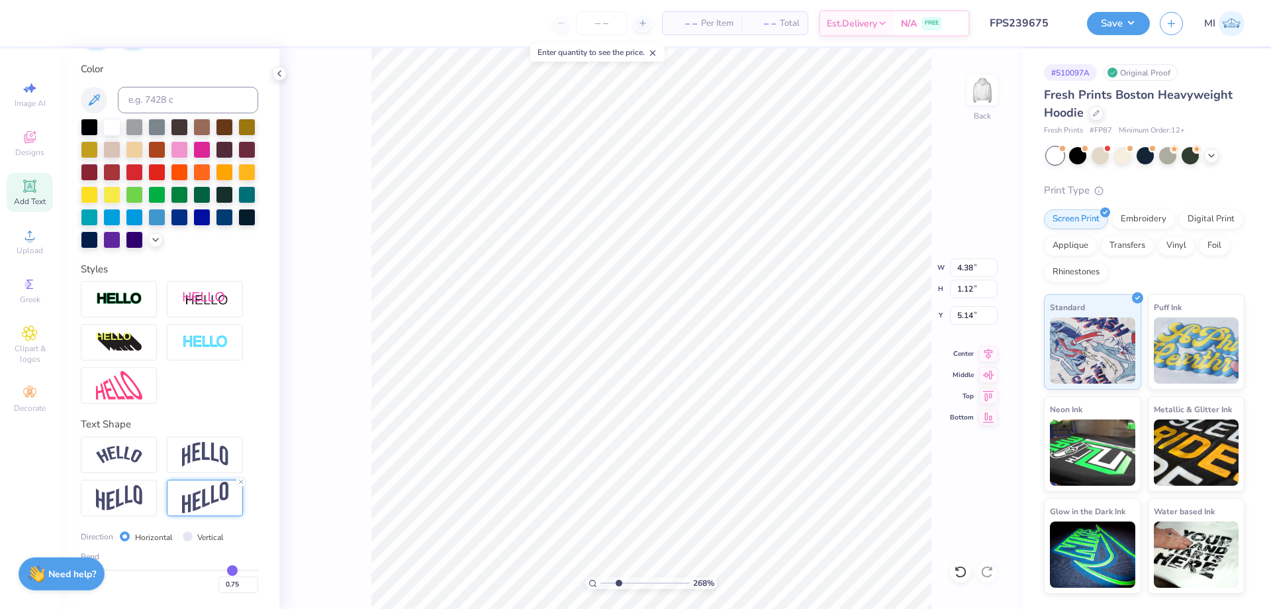
type input "0.74"
type input "0.72"
type input "0.71"
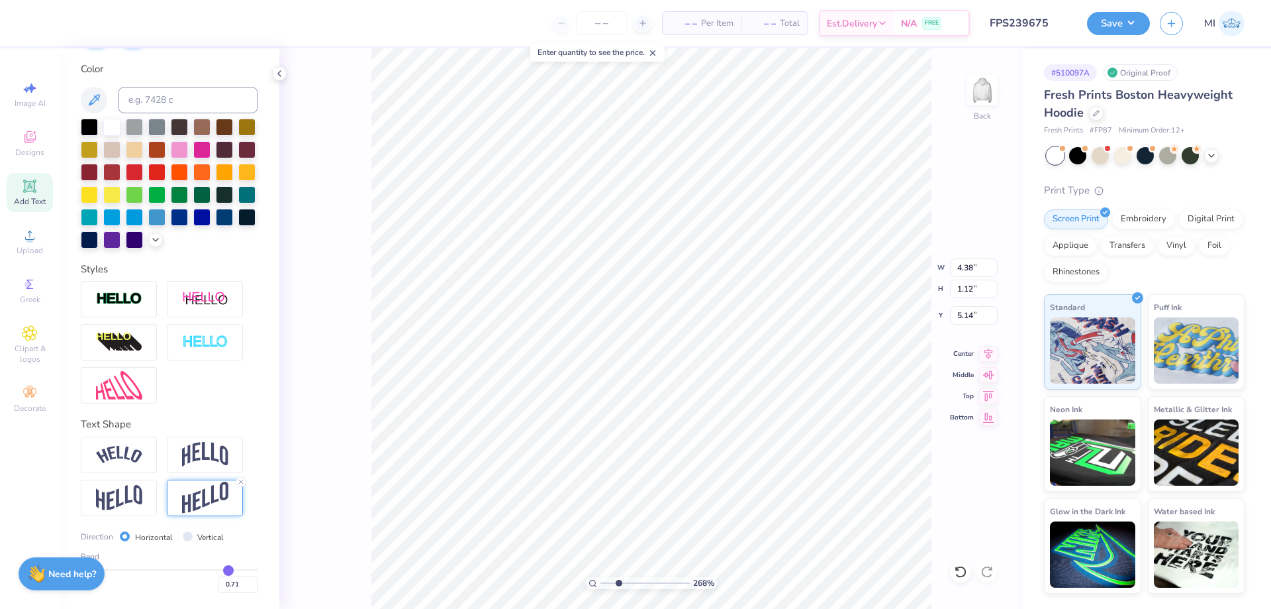
type input "0.7"
type input "0.70"
type input "0.69"
type input "0.68"
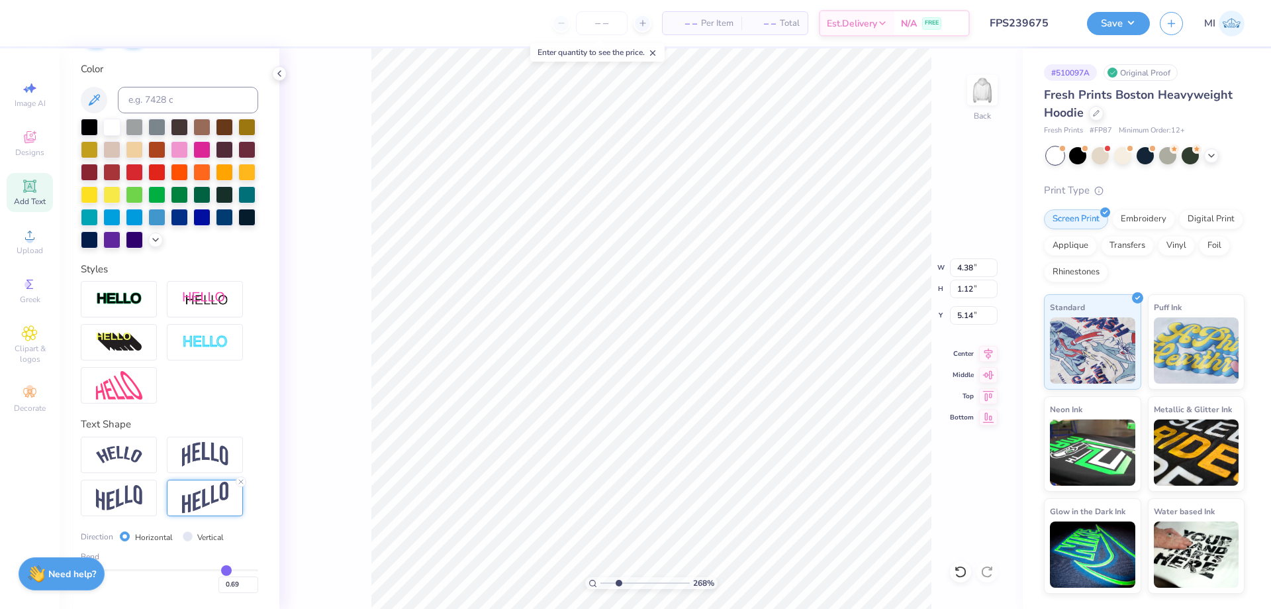
type input "0.68"
type input "0.67"
type input "0.65"
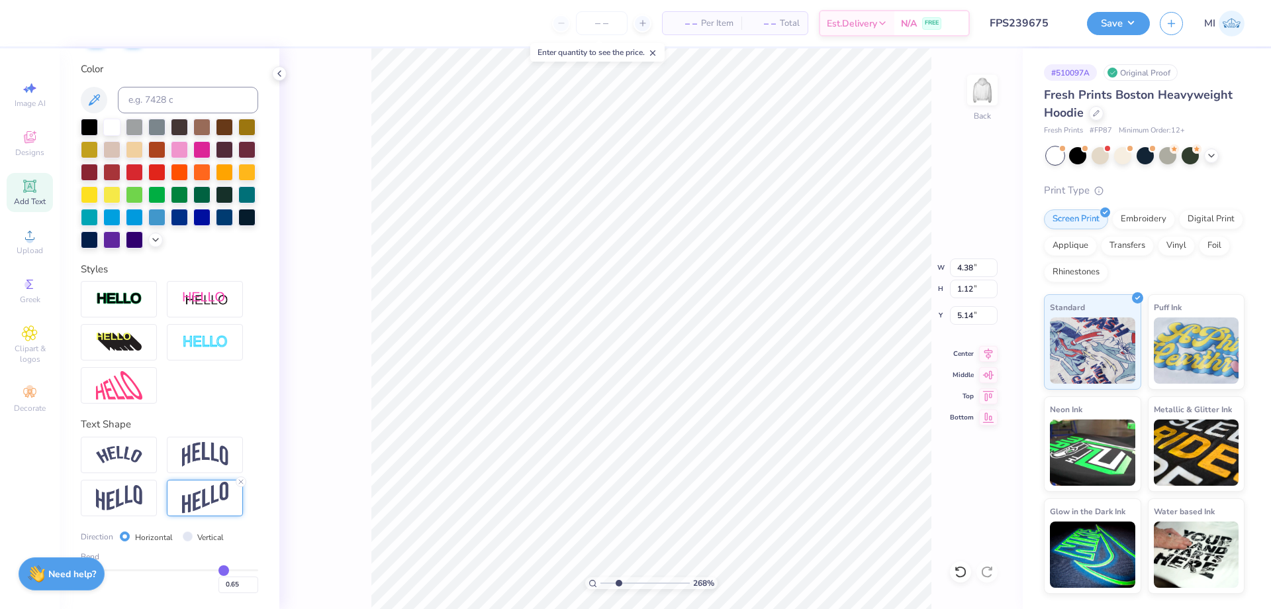
type input "0.64"
type input "0.62"
type input "0.59"
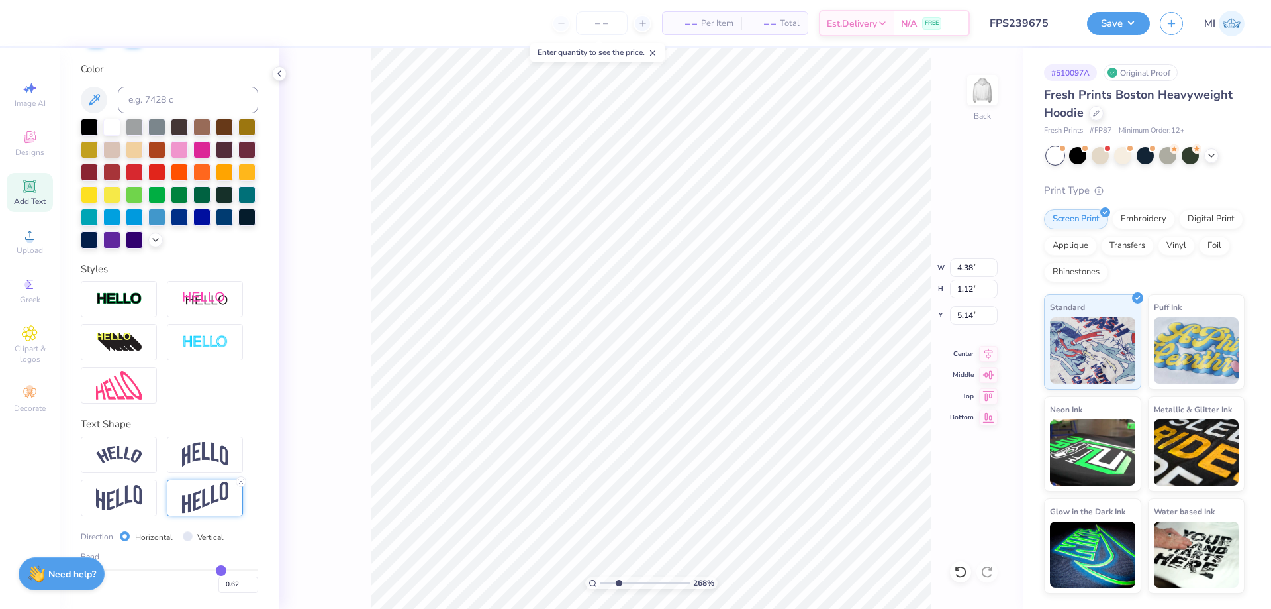
type input "0.59"
type input "0.58"
type input "0.57"
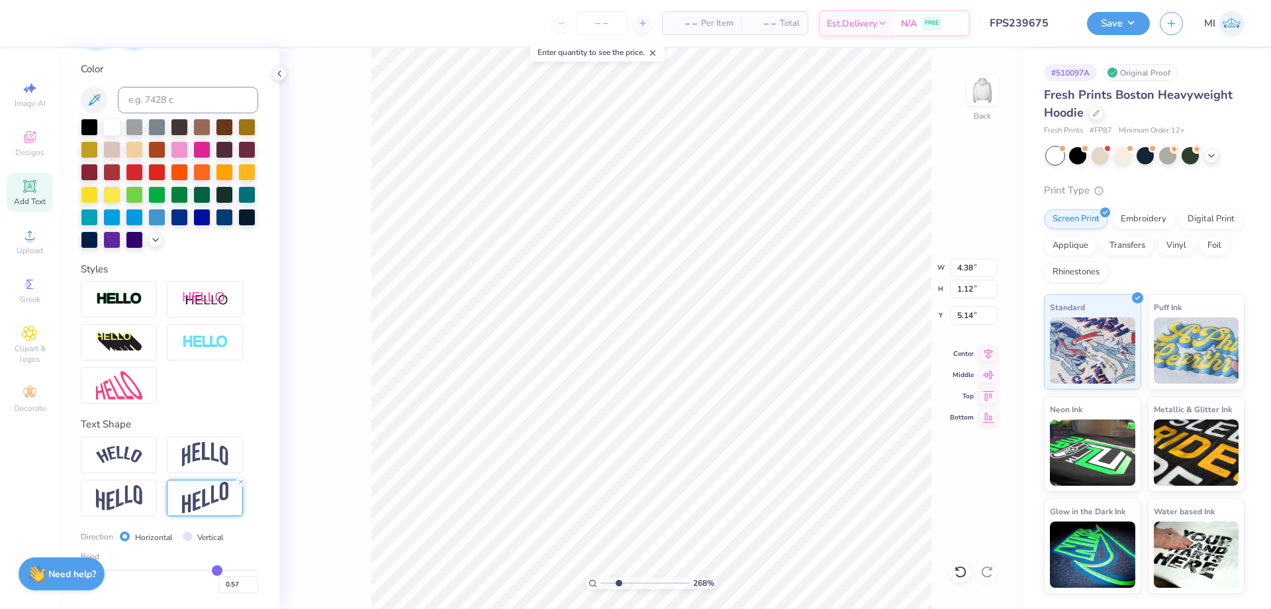
type input "0.55"
type input "0.54"
type input "0.53"
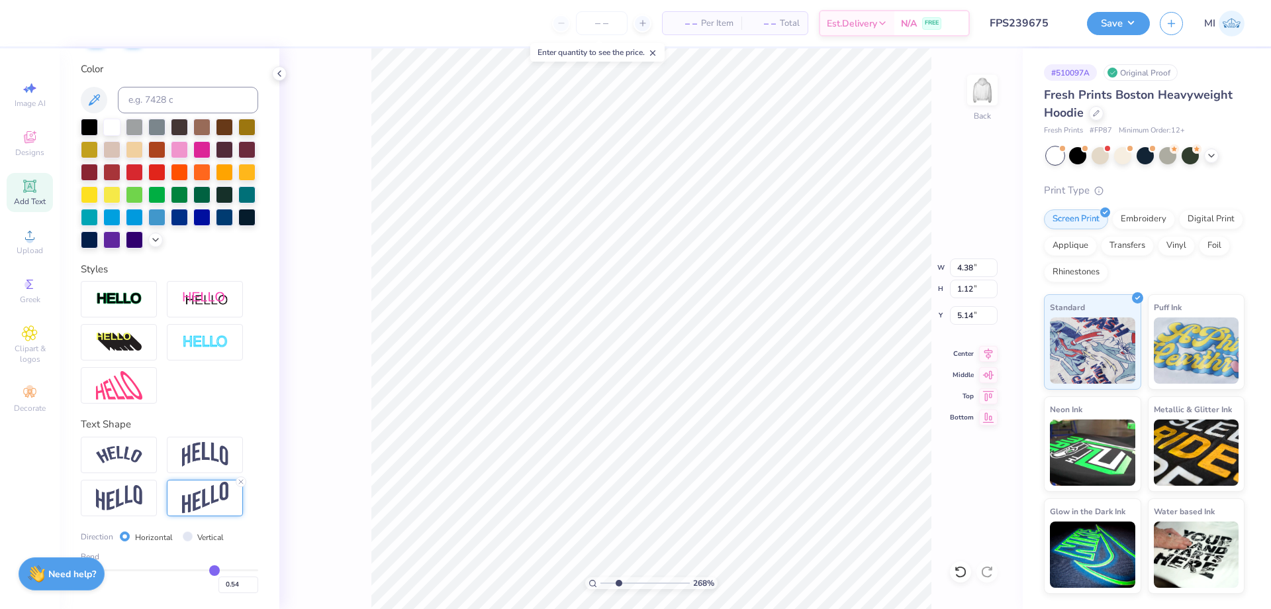
type input "0.53"
type input "0.52"
type input "0.5"
type input "0.50"
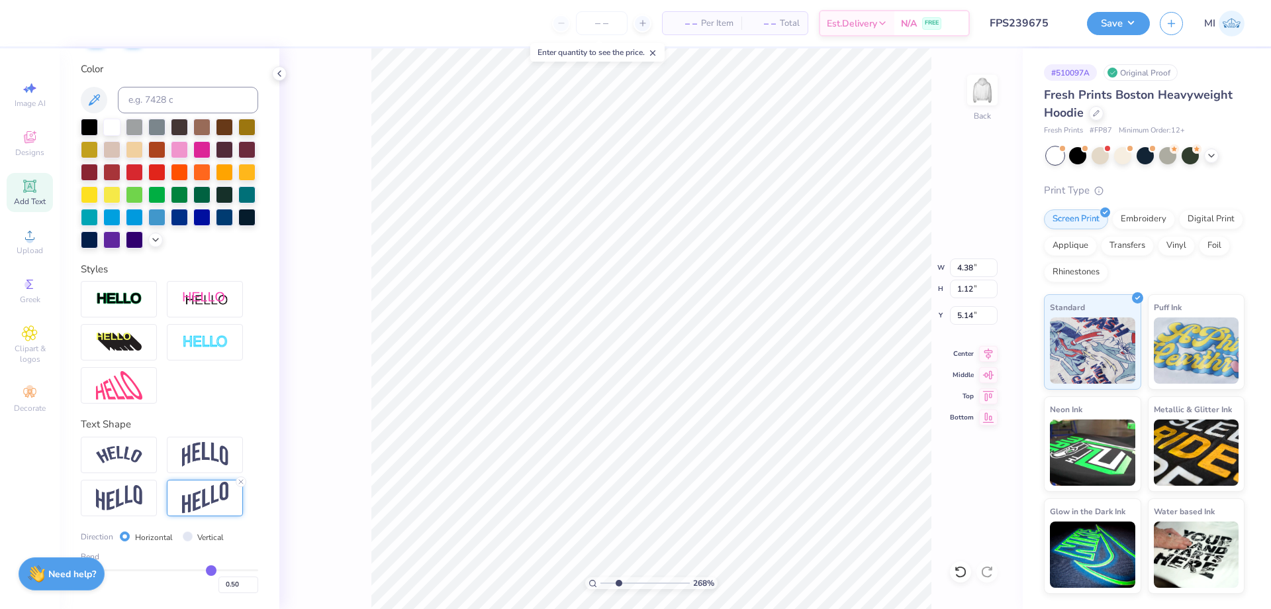
type input "0.48"
type input "0.47"
type input "0.46"
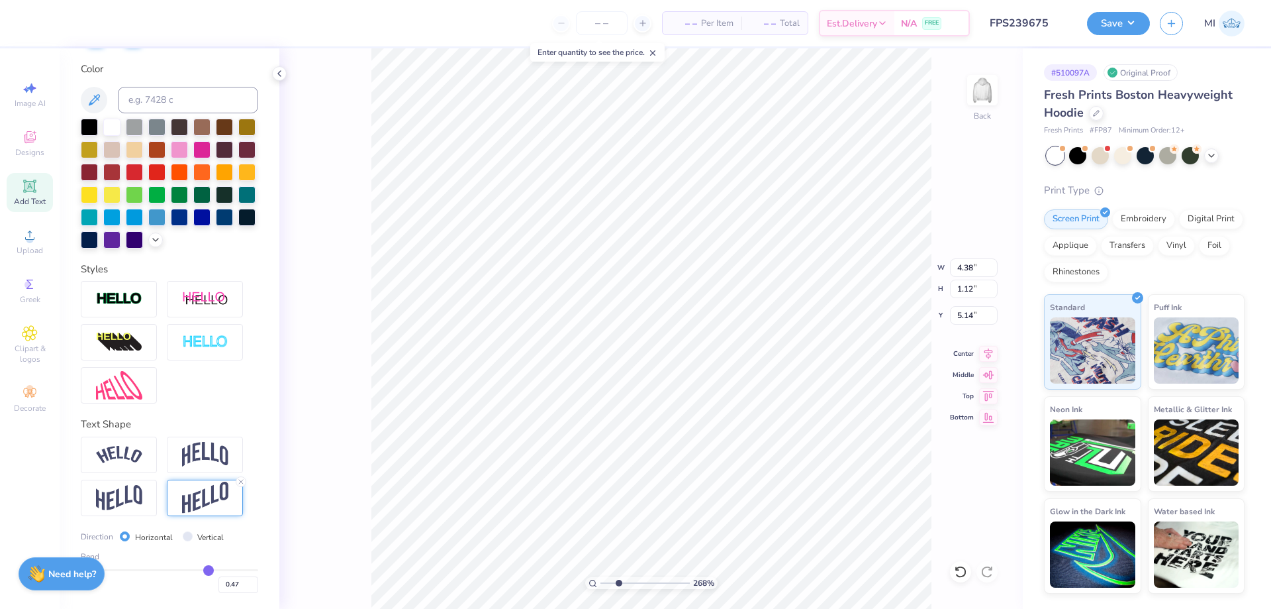
type input "0.46"
type input "0.45"
type input "0.44"
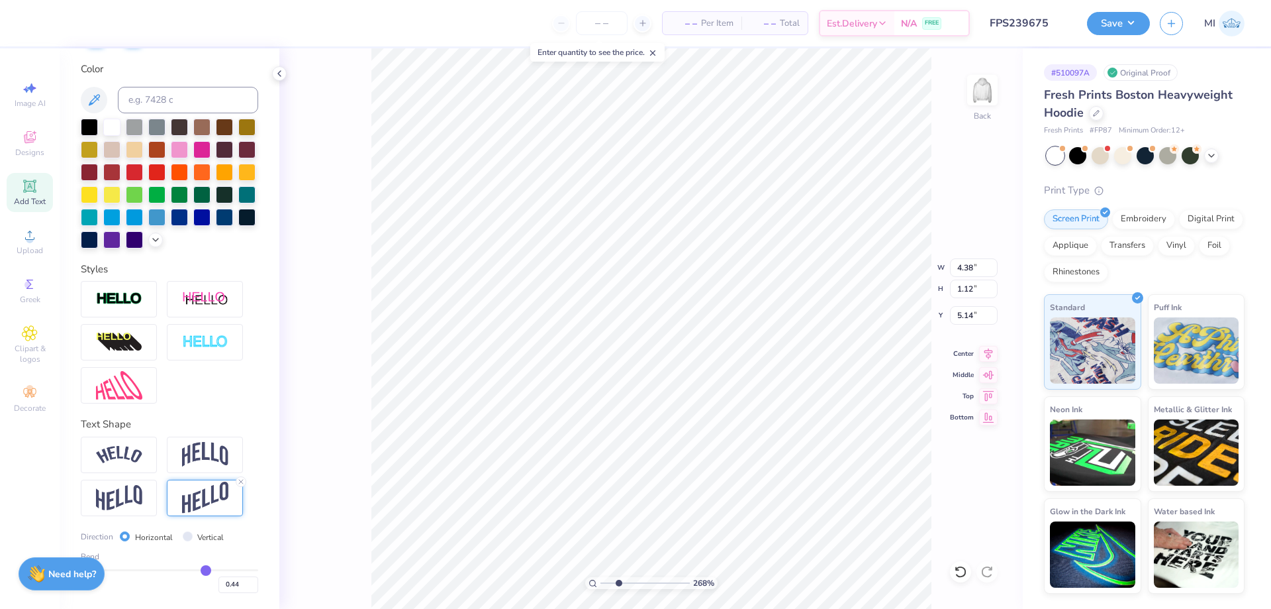
type input "0.43"
type input "0.42"
type input "0.41"
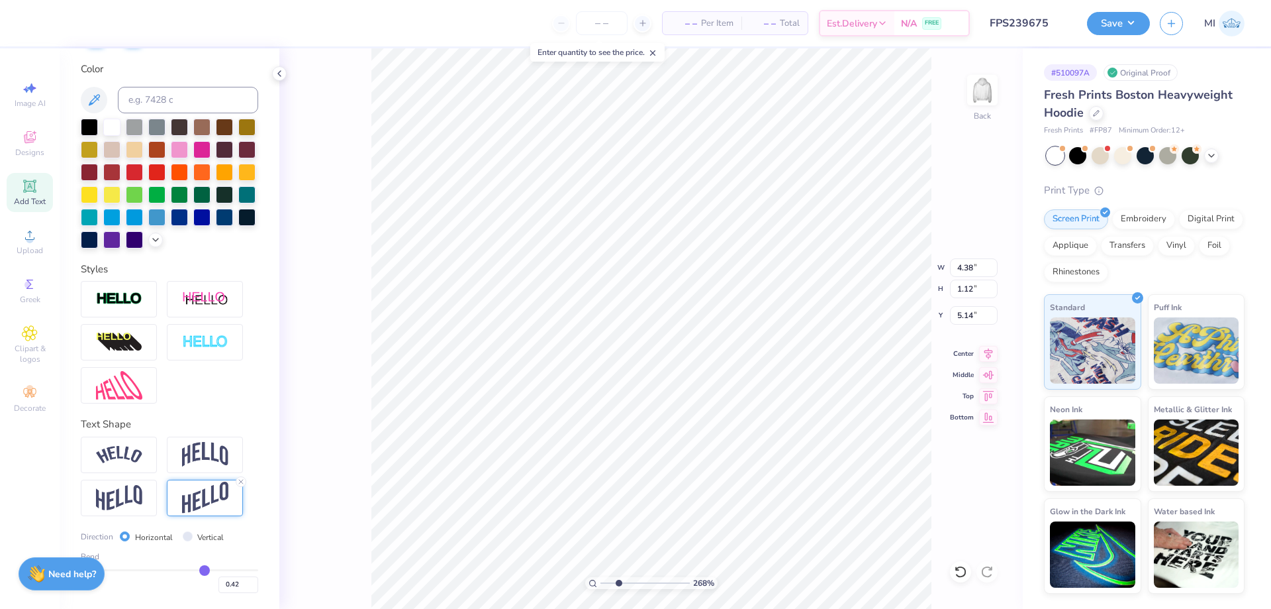
type input "0.41"
type input "0.4"
type input "0.40"
drag, startPoint x: 256, startPoint y: 572, endPoint x: 203, endPoint y: 569, distance: 53.0
click at [203, 569] on input "range" at bounding box center [169, 570] width 177 height 2
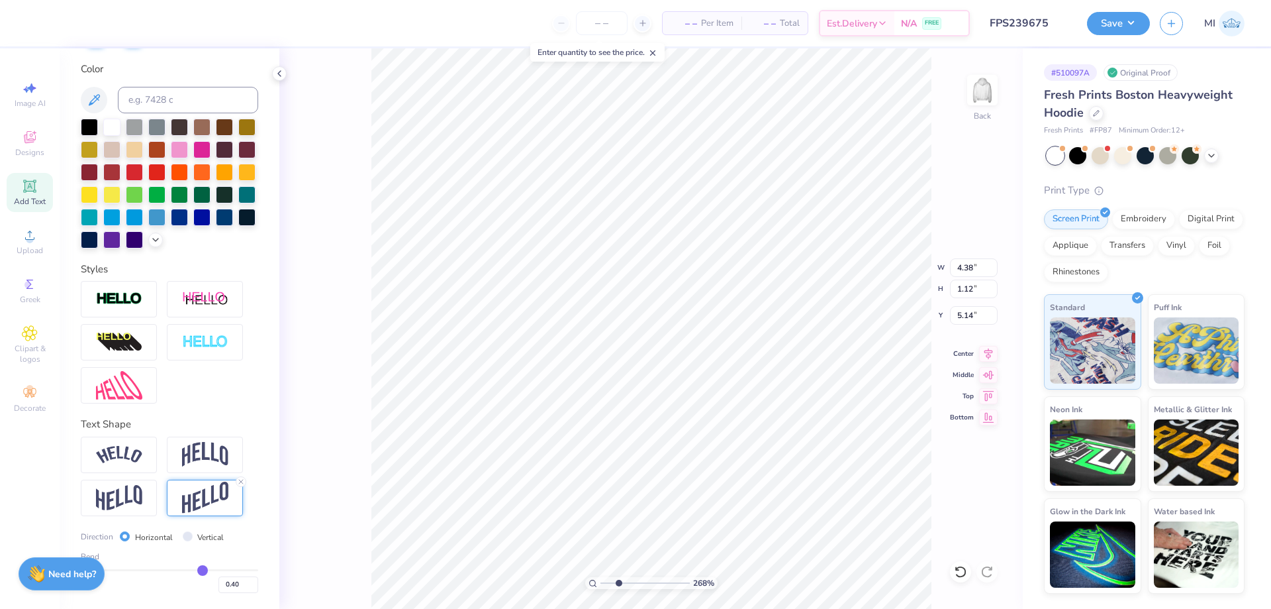
type input "1"
type input "1.00"
type input "4.41"
type input "0.88"
type input "5.26"
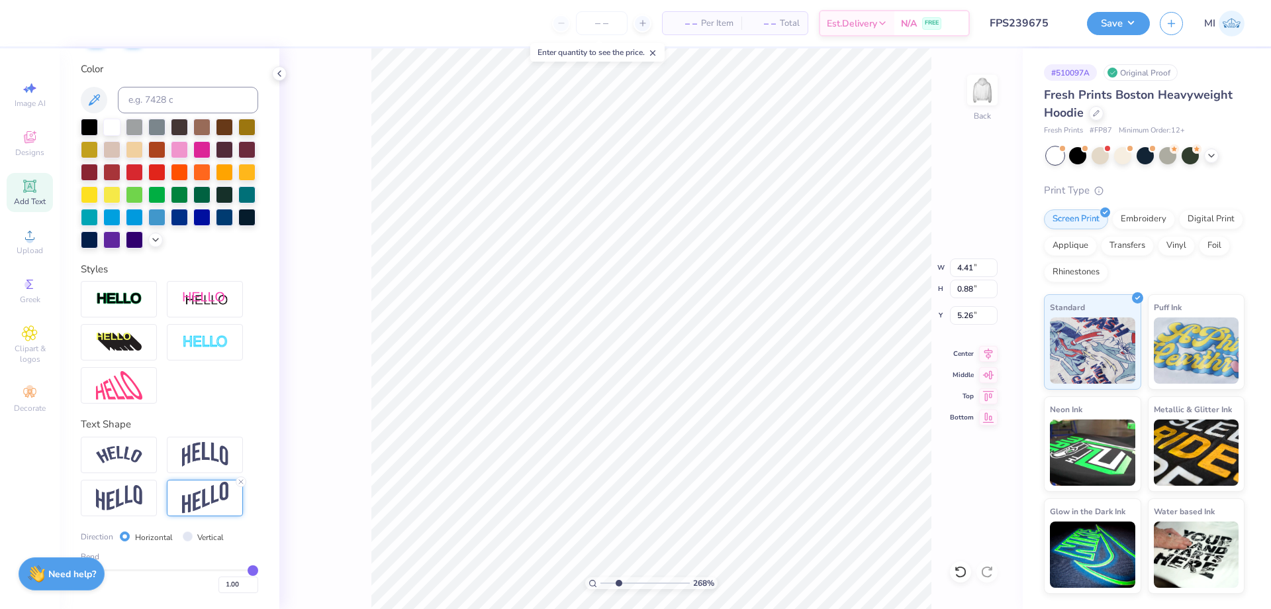
drag, startPoint x: 203, startPoint y: 569, endPoint x: 258, endPoint y: 571, distance: 54.3
type input "1"
click at [258, 571] on input "range" at bounding box center [169, 570] width 177 height 2
type input "4.38"
type input "1.12"
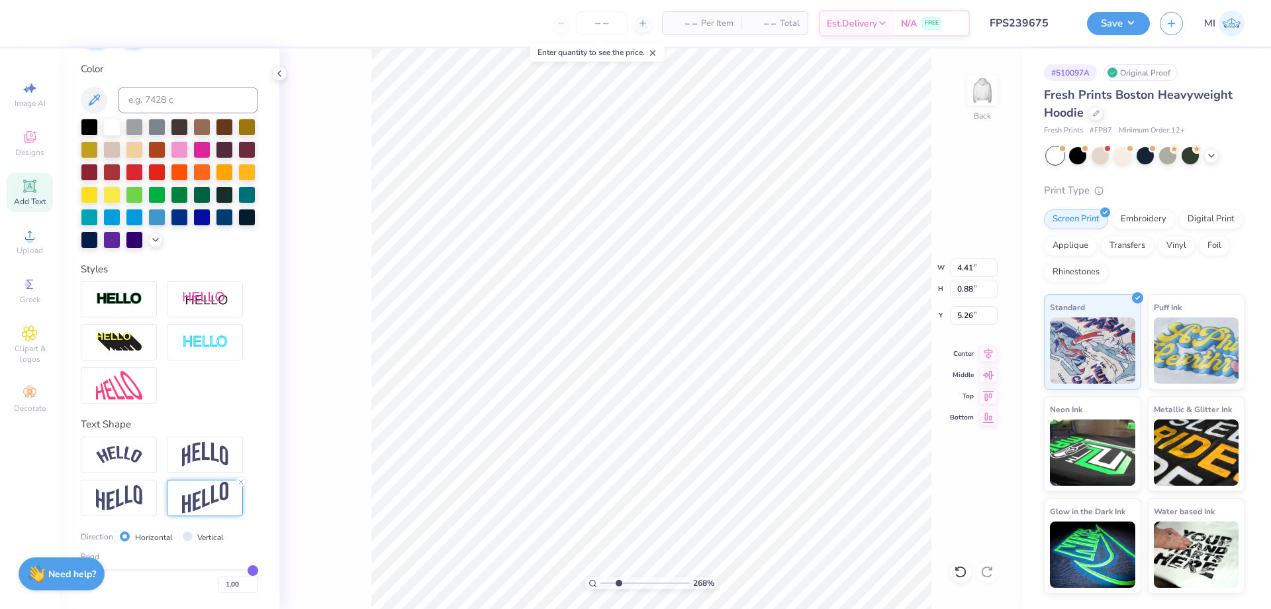
type input "5.14"
click at [138, 499] on img at bounding box center [119, 498] width 46 height 26
type input "4.43"
type input "0.74"
type input "5.33"
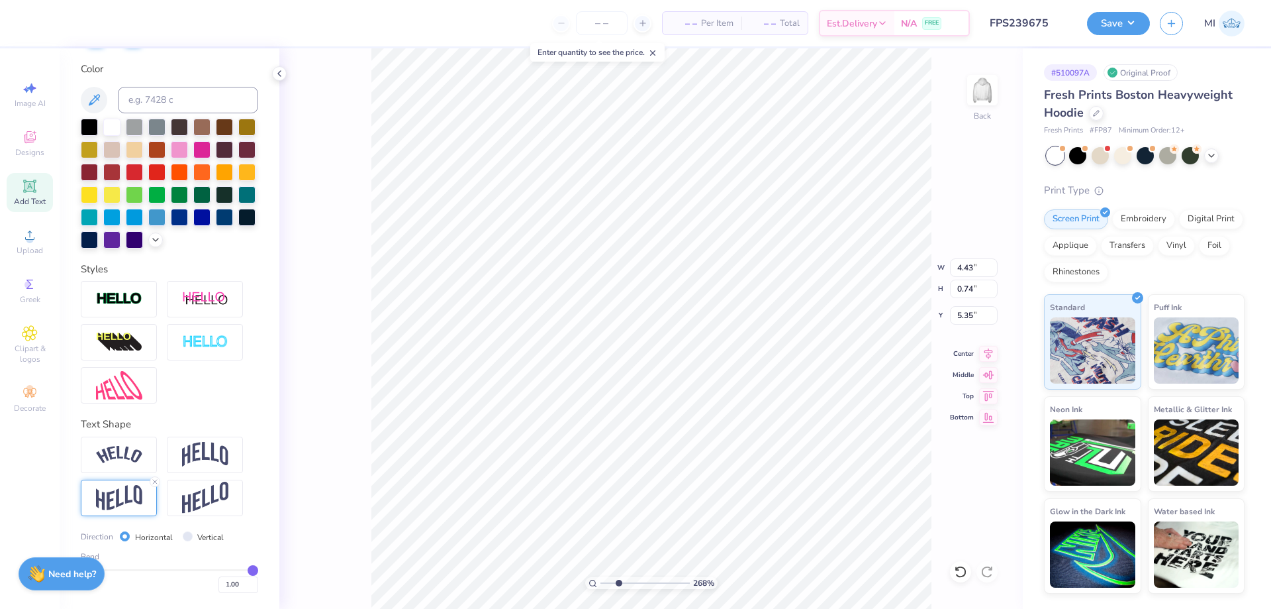
type input "5.35"
click at [27, 237] on icon at bounding box center [30, 235] width 16 height 16
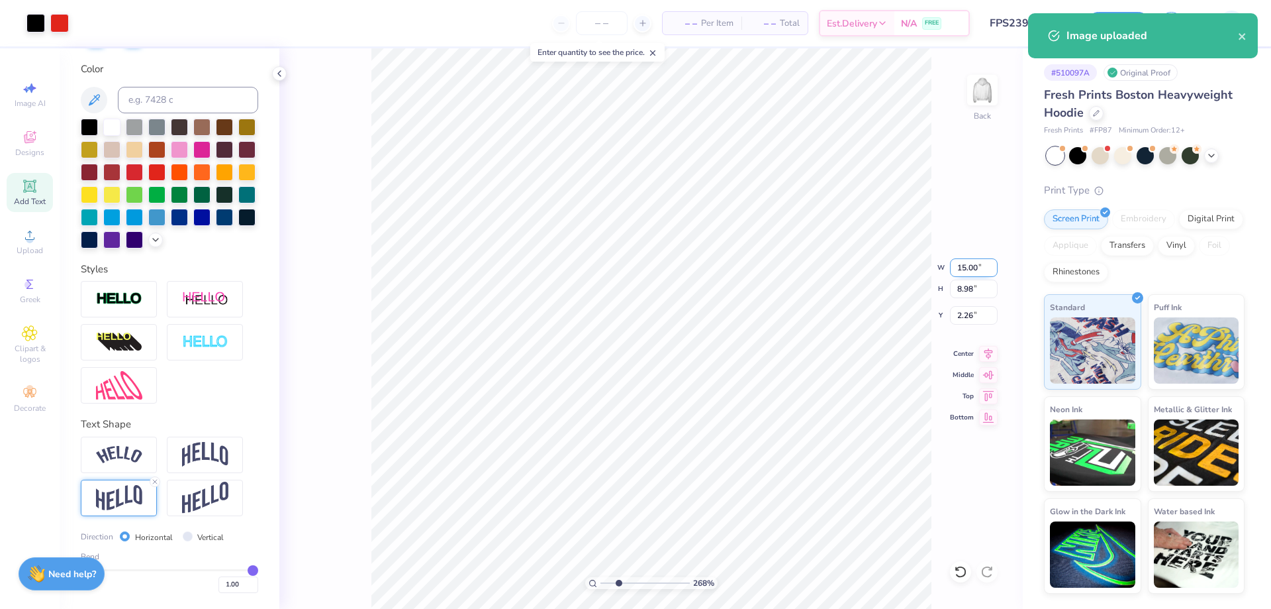
click at [973, 265] on input "15.00" at bounding box center [974, 267] width 48 height 19
click at [973, 264] on input "15.00" at bounding box center [974, 267] width 48 height 19
click at [973, 264] on input "5" at bounding box center [974, 267] width 48 height 19
type input "5.00"
type input "3.00"
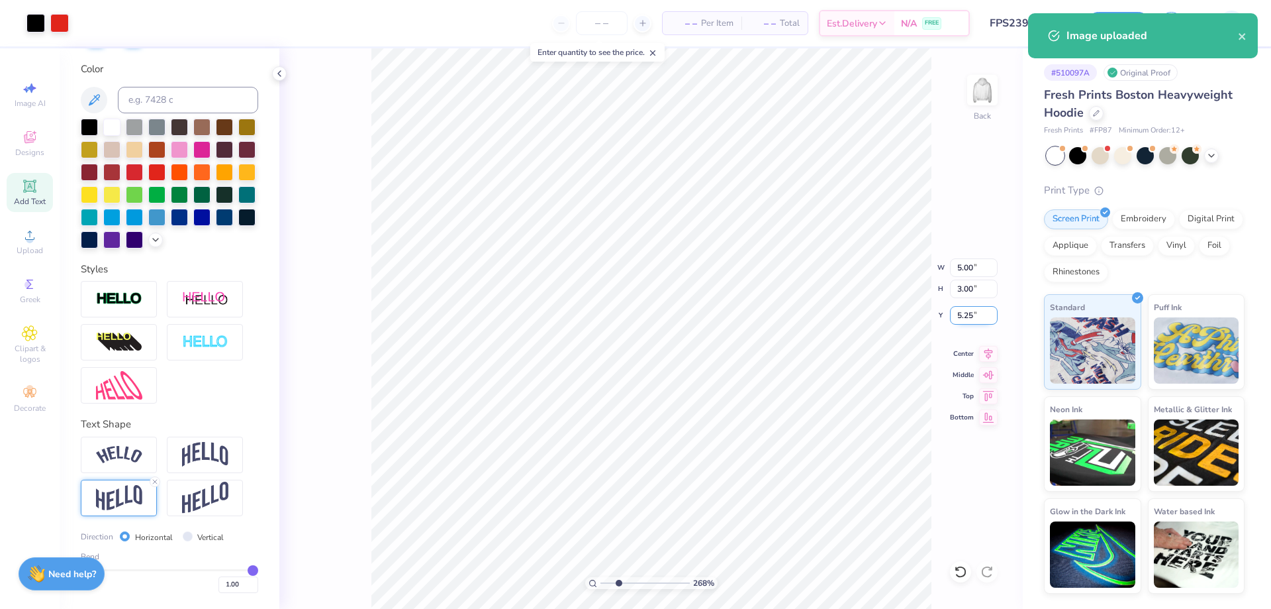
click at [971, 315] on input "5.25" at bounding box center [974, 315] width 48 height 19
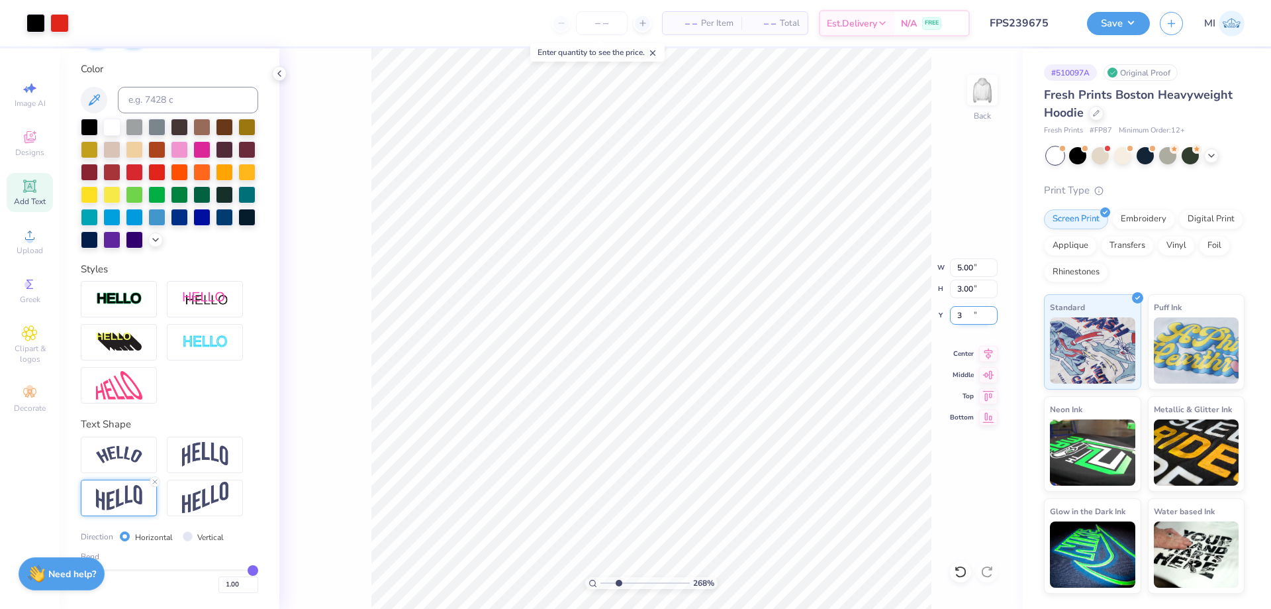
type input "3.00"
drag, startPoint x: 605, startPoint y: 582, endPoint x: 513, endPoint y: 575, distance: 93.0
click at [601, 577] on input "range" at bounding box center [645, 583] width 89 height 12
drag, startPoint x: 980, startPoint y: 267, endPoint x: 914, endPoint y: 266, distance: 65.6
click at [950, 266] on input "5.00" at bounding box center [974, 267] width 48 height 19
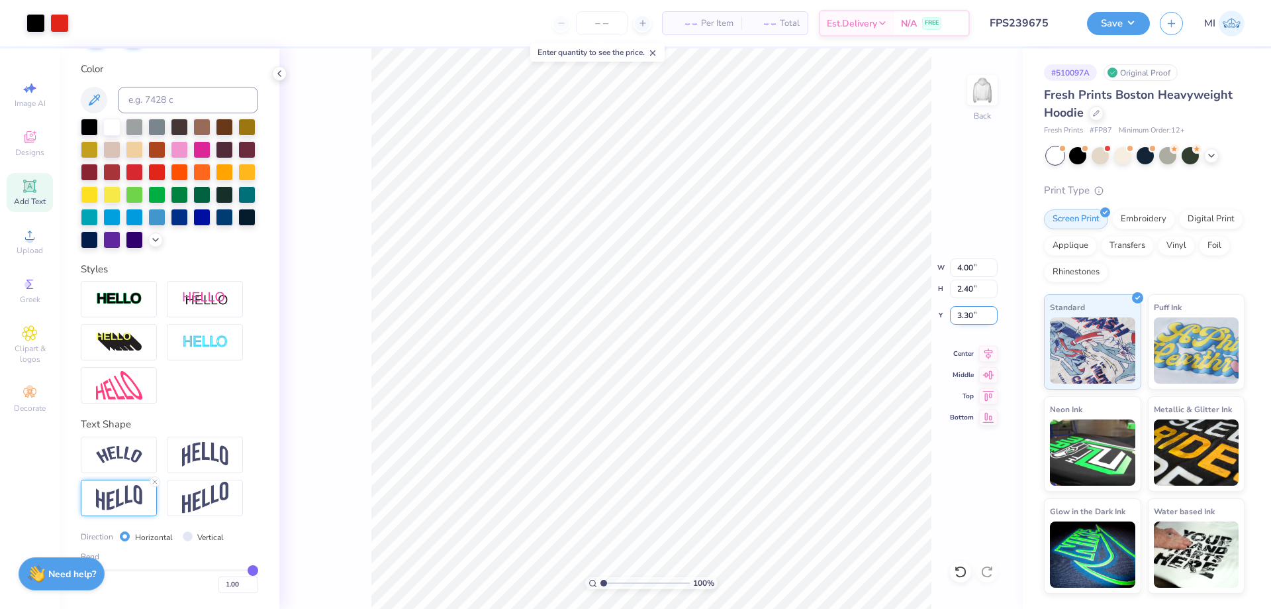
drag, startPoint x: 979, startPoint y: 322, endPoint x: 869, endPoint y: 316, distance: 110.1
click at [950, 316] on input "3.30" at bounding box center [974, 315] width 48 height 19
click at [1125, 19] on button "Save" at bounding box center [1118, 21] width 63 height 23
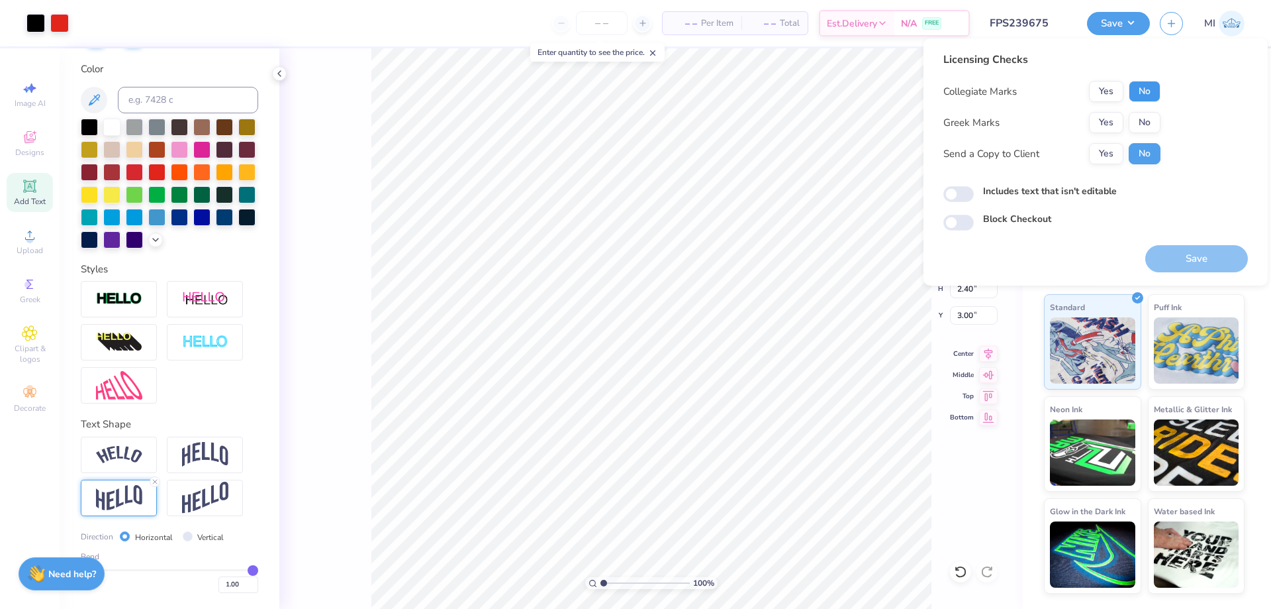
click at [1140, 93] on button "No" at bounding box center [1145, 91] width 32 height 21
click at [1114, 115] on button "Yes" at bounding box center [1106, 122] width 34 height 21
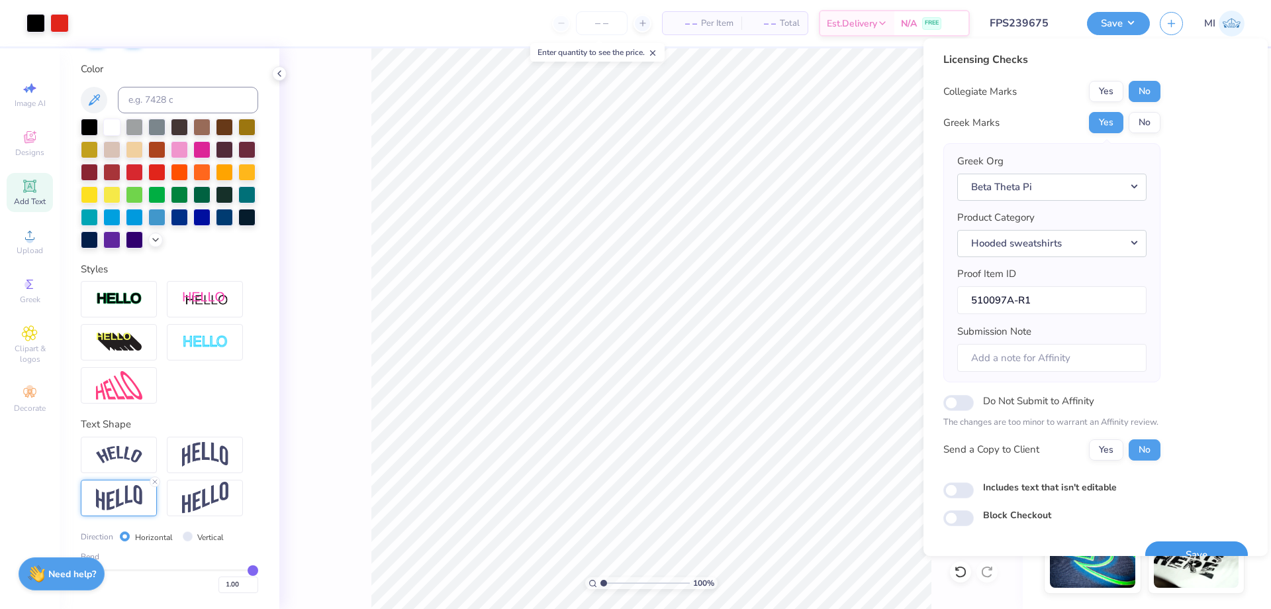
click at [1183, 545] on button "Save" at bounding box center [1197, 554] width 103 height 27
